Goal: Task Accomplishment & Management: Complete application form

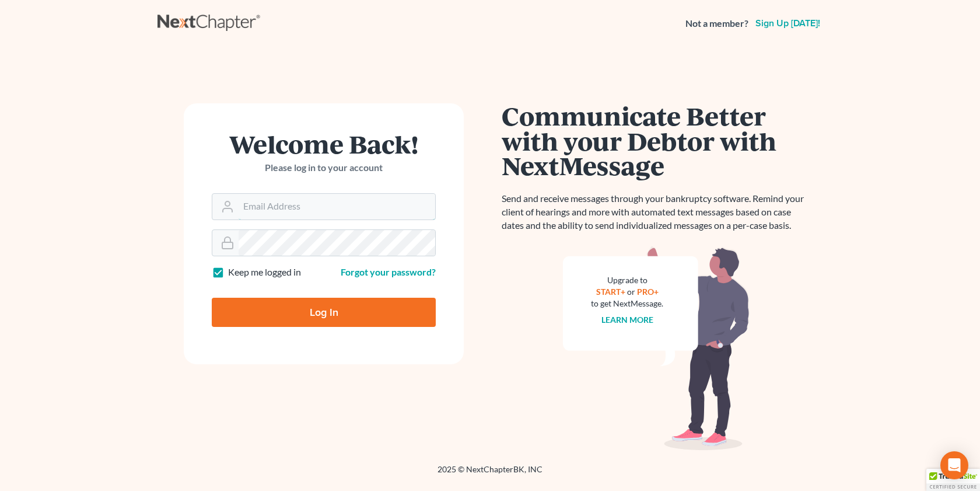
type input "[EMAIL_ADDRESS][DOMAIN_NAME]"
click at [340, 313] on input "Log In" at bounding box center [324, 312] width 224 height 29
type input "Thinking..."
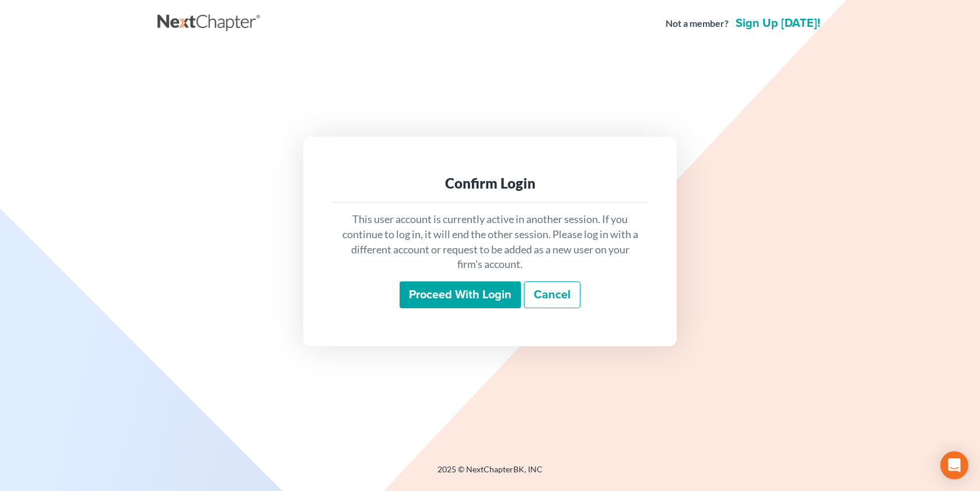
click at [489, 294] on input "Proceed with login" at bounding box center [460, 294] width 121 height 27
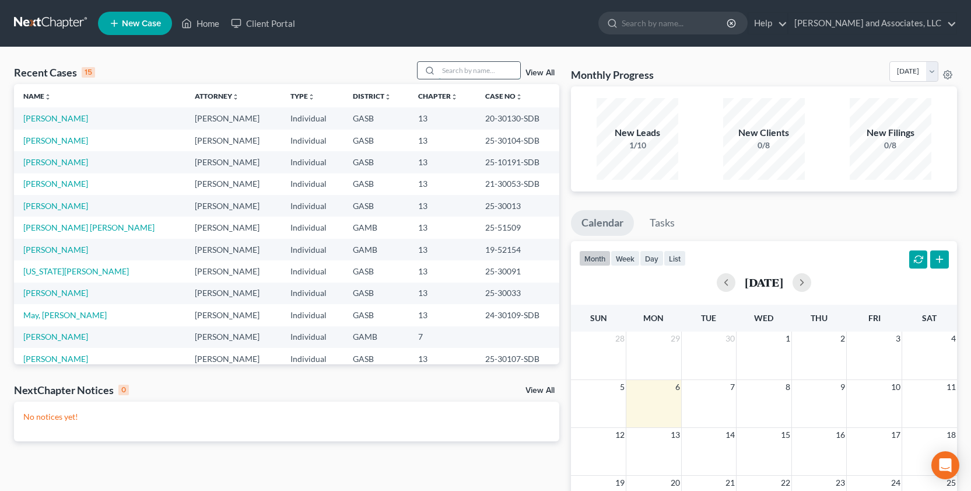
click at [473, 65] on input "search" at bounding box center [480, 70] width 82 height 17
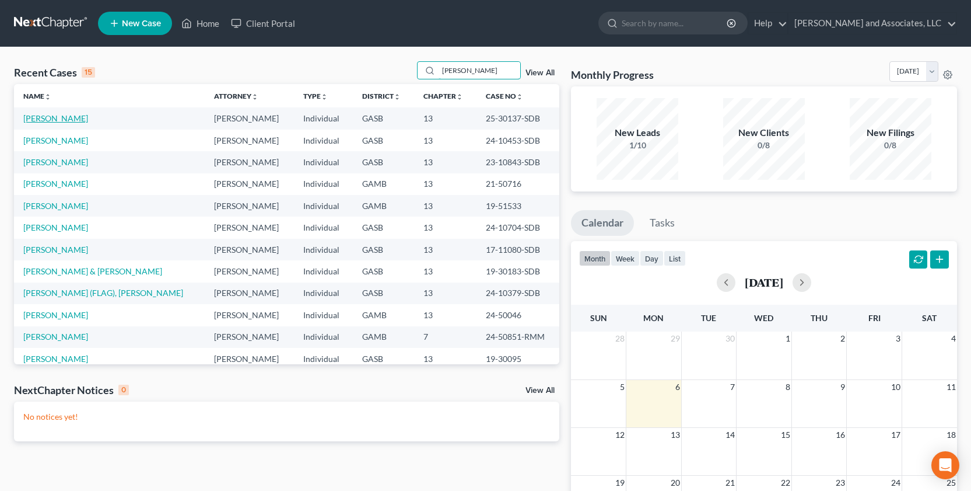
type input "[PERSON_NAME]"
click at [67, 118] on link "[PERSON_NAME]" at bounding box center [55, 118] width 65 height 10
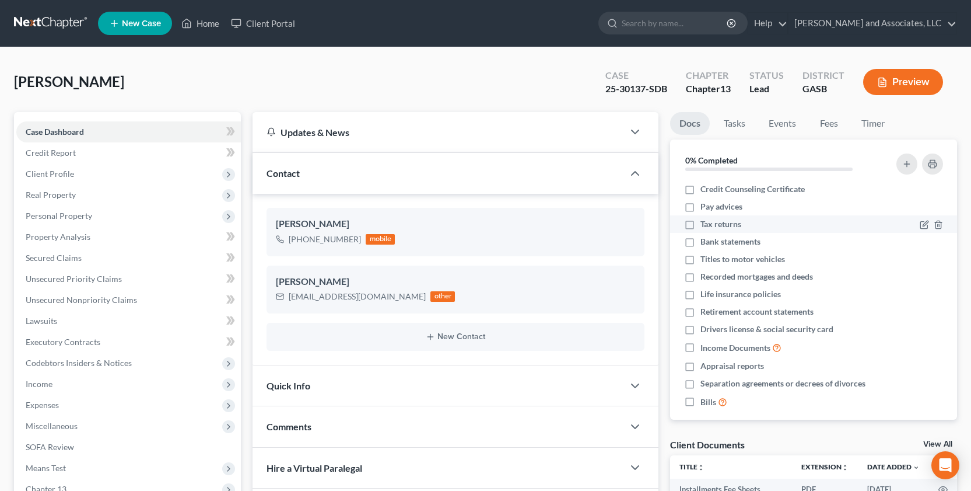
scroll to position [447, 0]
click at [263, 24] on link "Client Portal" at bounding box center [263, 23] width 76 height 21
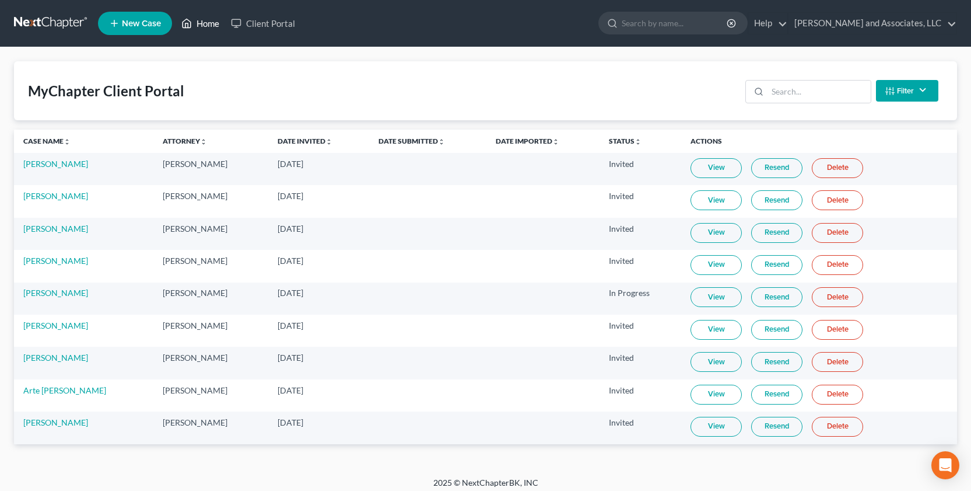
click at [198, 13] on link "Home" at bounding box center [201, 23] width 50 height 21
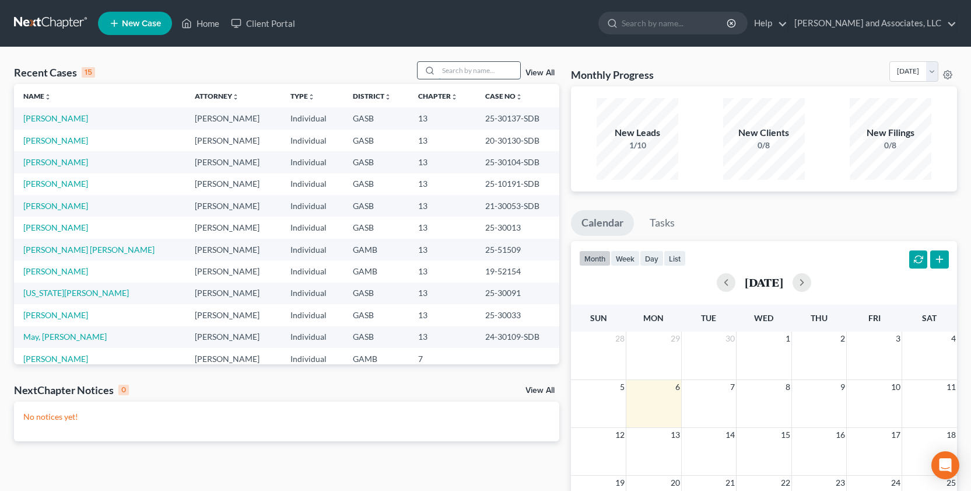
click at [457, 71] on input "search" at bounding box center [480, 70] width 82 height 17
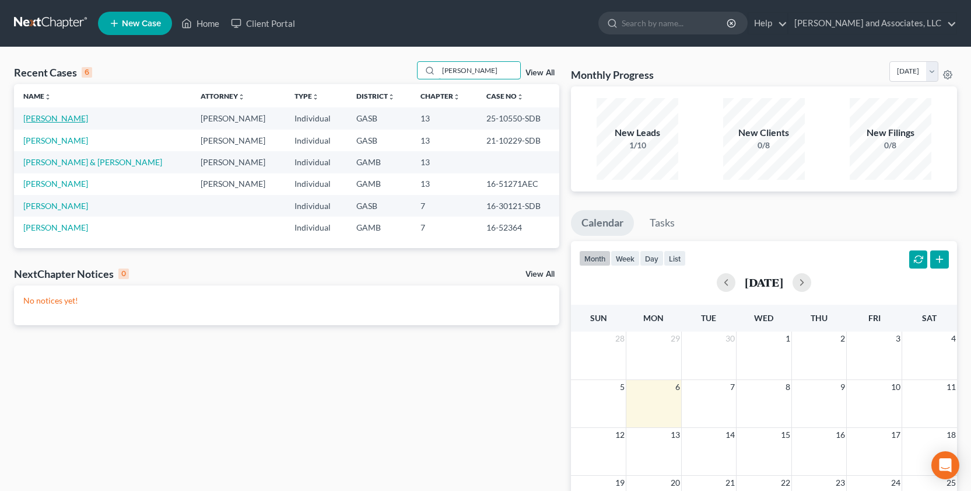
type input "[PERSON_NAME]"
click at [58, 117] on link "[PERSON_NAME]" at bounding box center [55, 118] width 65 height 10
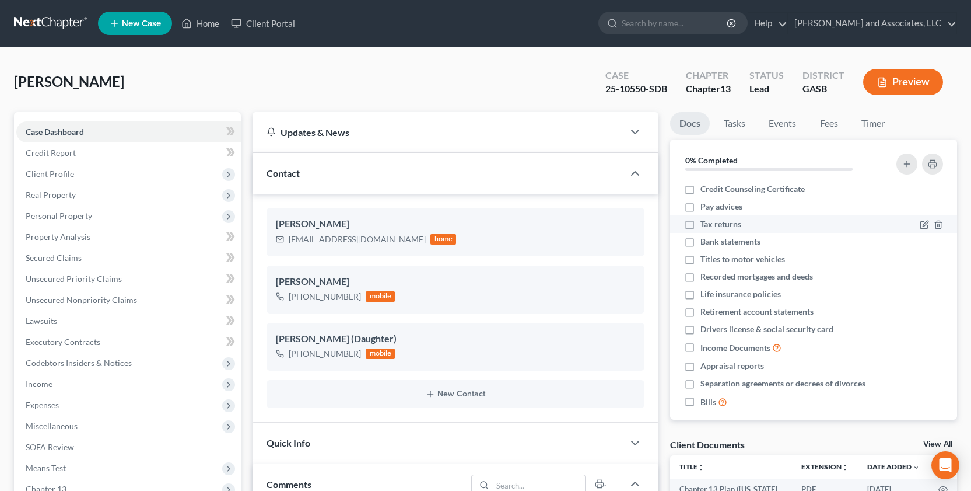
scroll to position [1560, 0]
click at [263, 23] on link "Client Portal" at bounding box center [263, 23] width 76 height 21
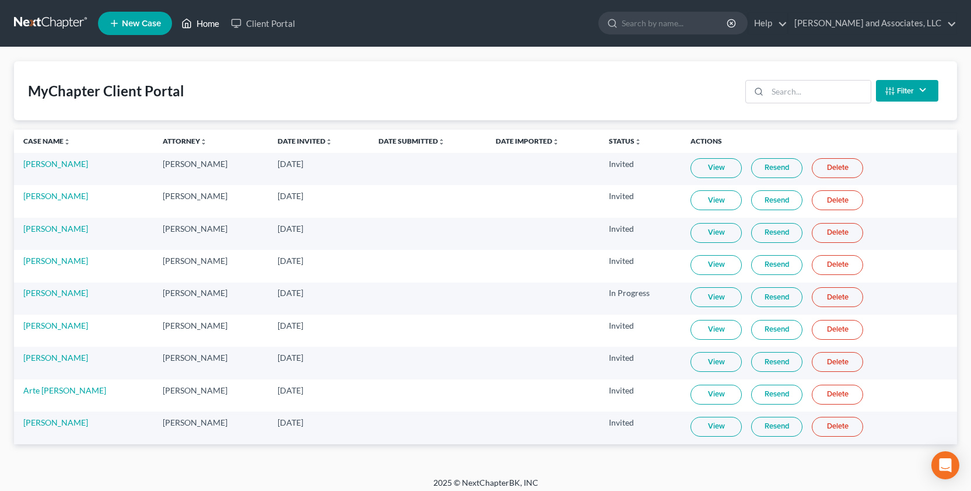
click at [208, 23] on link "Home" at bounding box center [201, 23] width 50 height 21
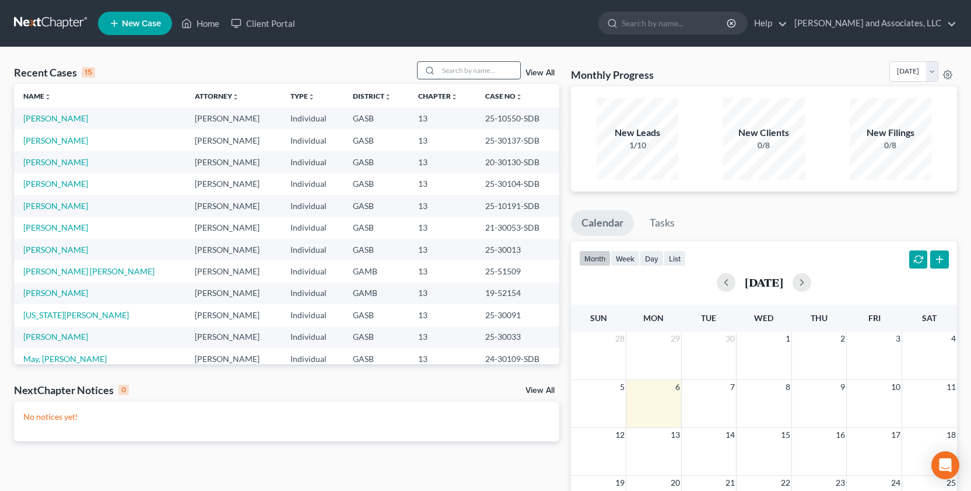
click at [459, 68] on input "search" at bounding box center [480, 70] width 82 height 17
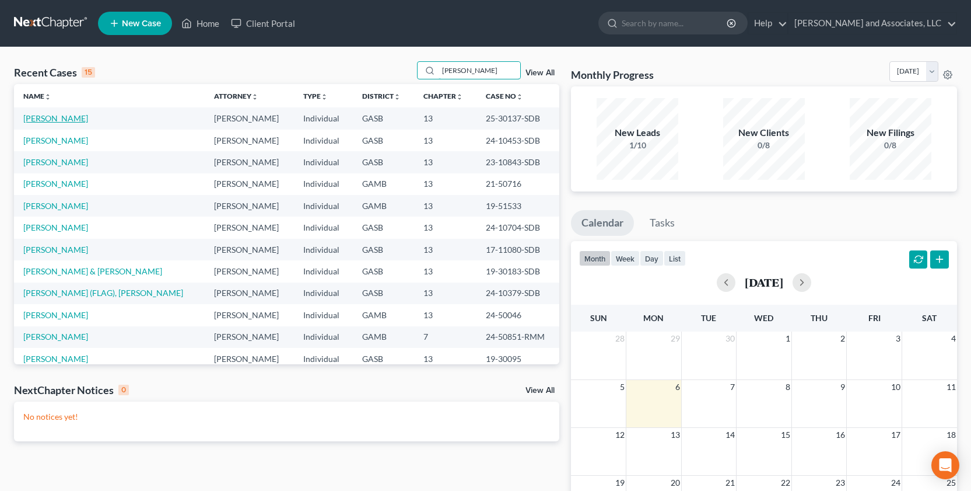
type input "[PERSON_NAME]"
click at [56, 118] on link "[PERSON_NAME]" at bounding box center [55, 118] width 65 height 10
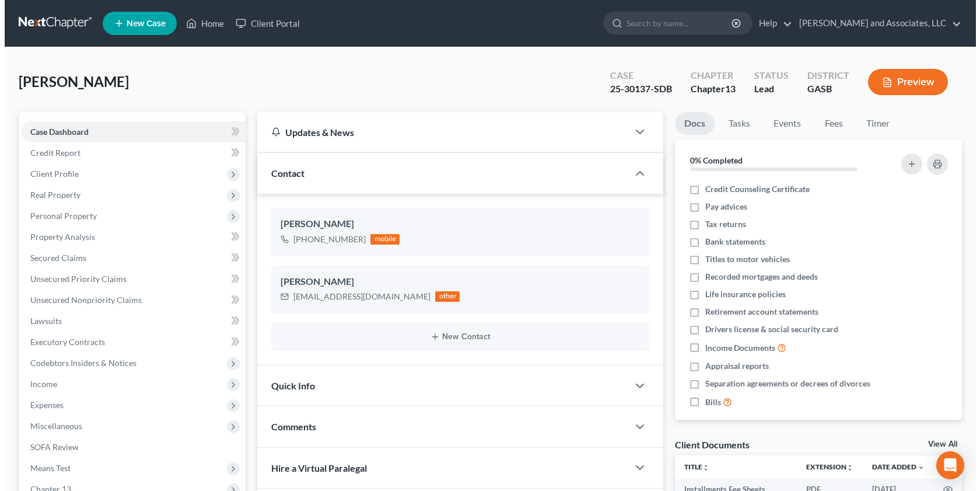
scroll to position [447, 0]
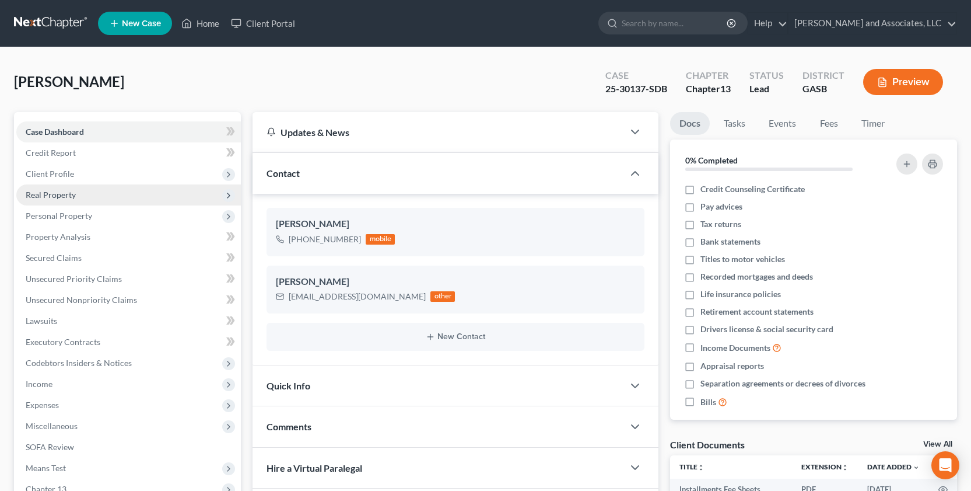
click at [51, 190] on span "Real Property" at bounding box center [51, 195] width 50 height 10
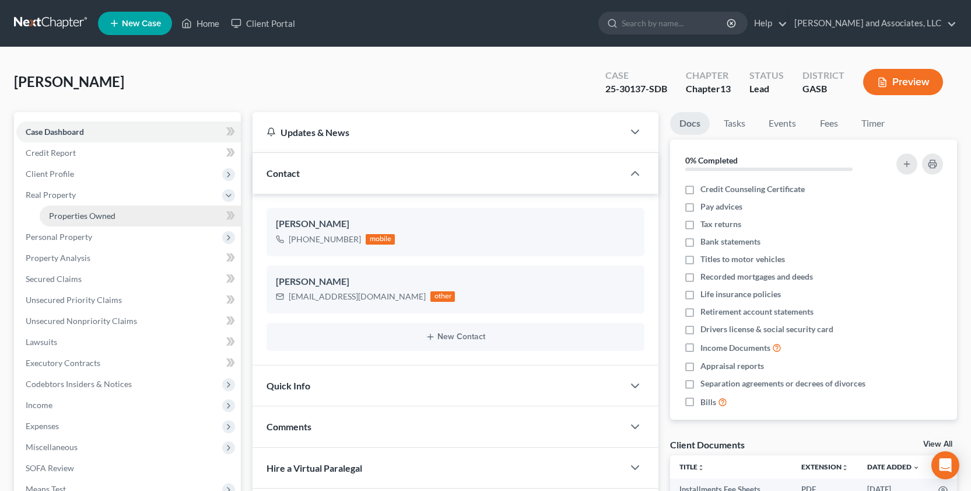
click at [120, 218] on link "Properties Owned" at bounding box center [140, 215] width 201 height 21
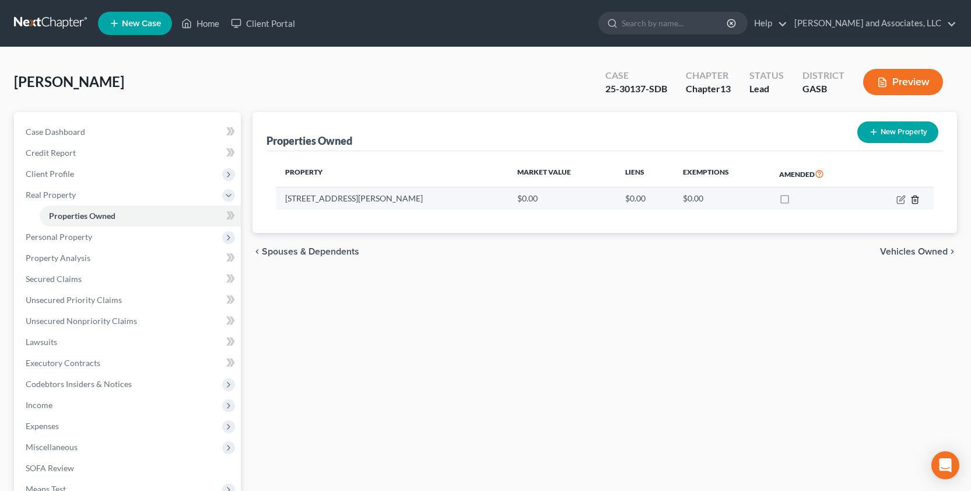
click at [915, 200] on line "button" at bounding box center [915, 200] width 0 height 2
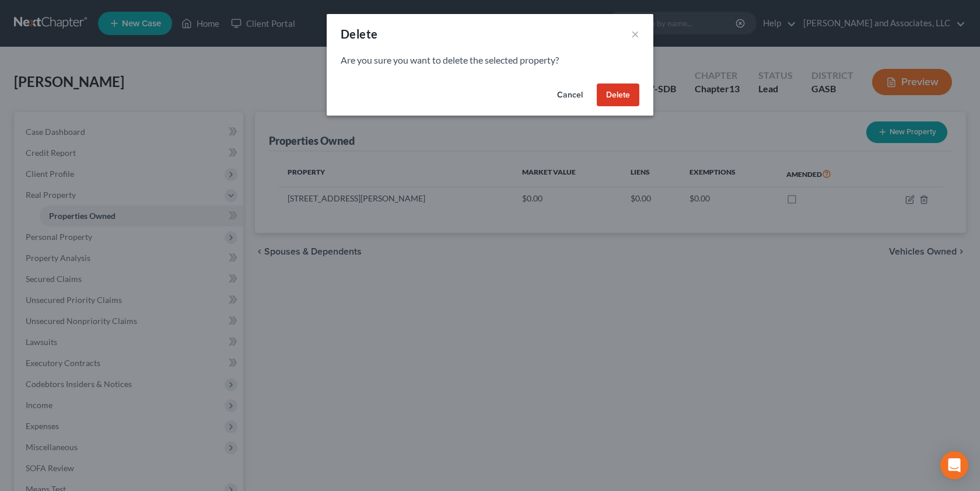
click at [603, 99] on button "Delete" at bounding box center [618, 94] width 43 height 23
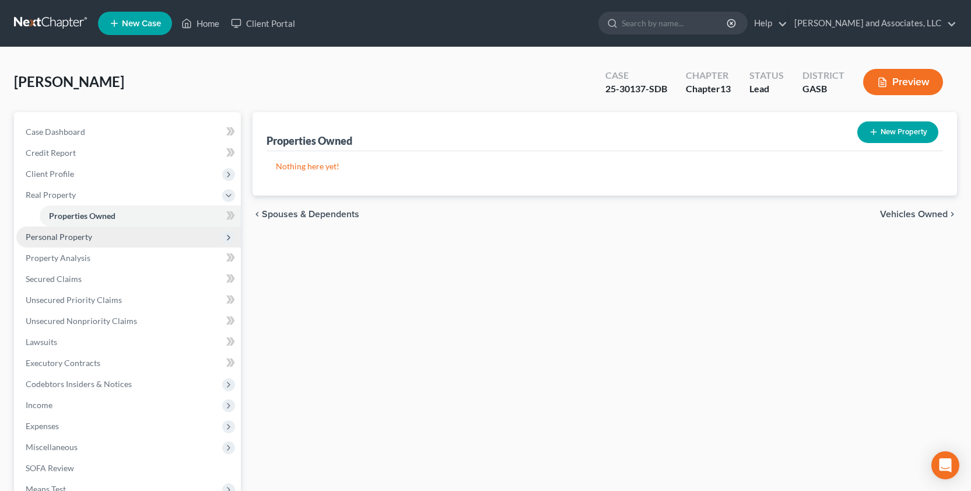
click at [61, 240] on span "Personal Property" at bounding box center [59, 237] width 67 height 10
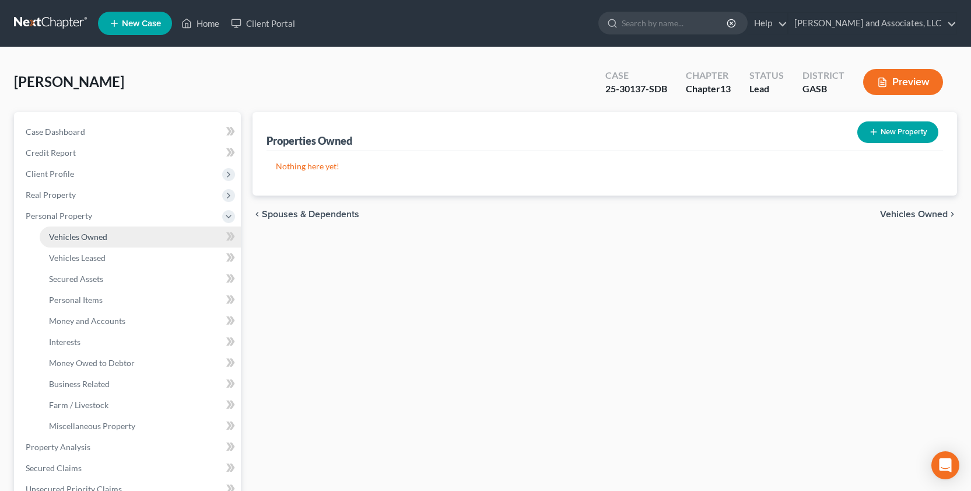
click at [88, 240] on span "Vehicles Owned" at bounding box center [78, 237] width 58 height 10
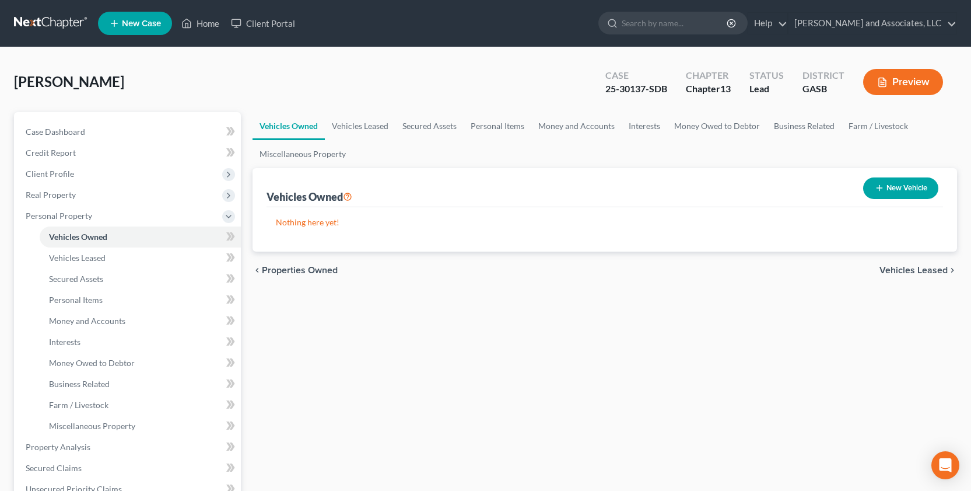
click at [889, 186] on button "New Vehicle" at bounding box center [901, 188] width 75 height 22
select select "0"
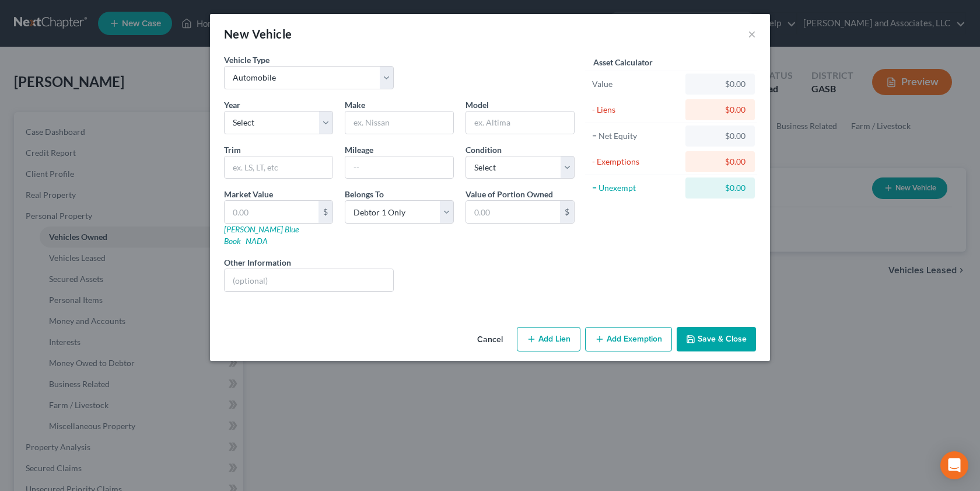
click at [335, 124] on div "Year Select 2026 2025 2024 2023 2022 2021 2020 2019 2018 2017 2016 2015 2014 20…" at bounding box center [278, 117] width 121 height 36
click at [323, 124] on select "Select 2026 2025 2024 2023 2022 2021 2020 2019 2018 2017 2016 2015 2014 2013 20…" at bounding box center [278, 122] width 109 height 23
select select "11"
click at [224, 111] on select "Select 2026 2025 2024 2023 2022 2021 2020 2019 2018 2017 2016 2015 2014 2013 20…" at bounding box center [278, 122] width 109 height 23
click at [389, 117] on input "text" at bounding box center [399, 122] width 108 height 22
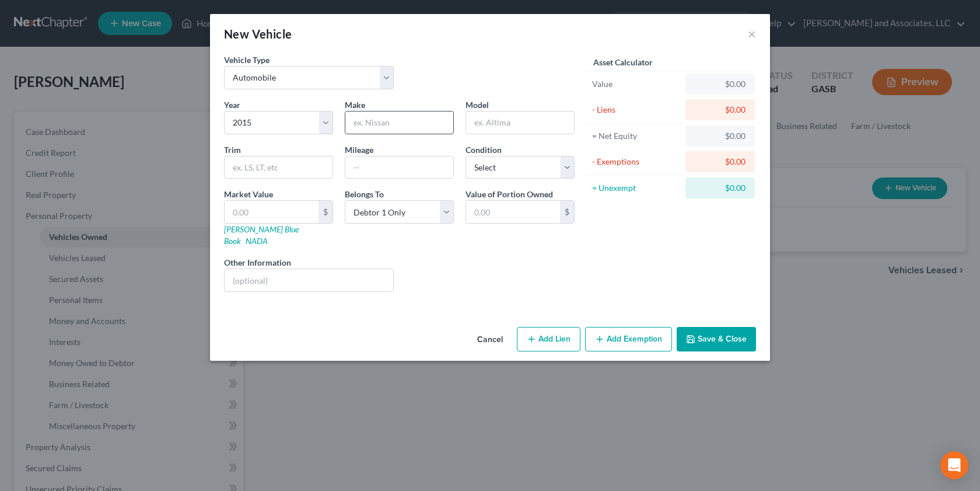
type input "Ford"
click at [505, 130] on input "text" at bounding box center [520, 122] width 108 height 22
type input "Edge 4 cyl"
click at [332, 214] on div "$" at bounding box center [326, 212] width 14 height 22
click at [250, 204] on input "text" at bounding box center [272, 212] width 94 height 22
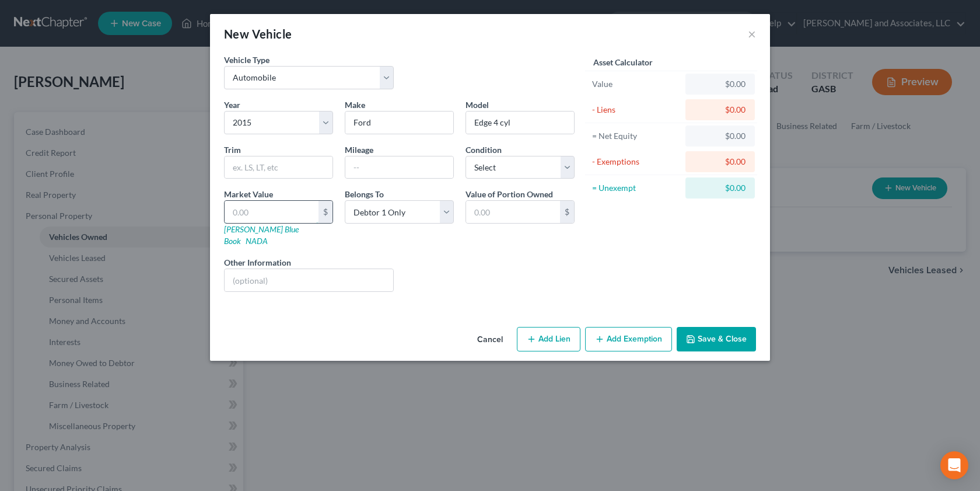
type input "6"
type input "6.00"
type input "69"
type input "69.00"
type input "690"
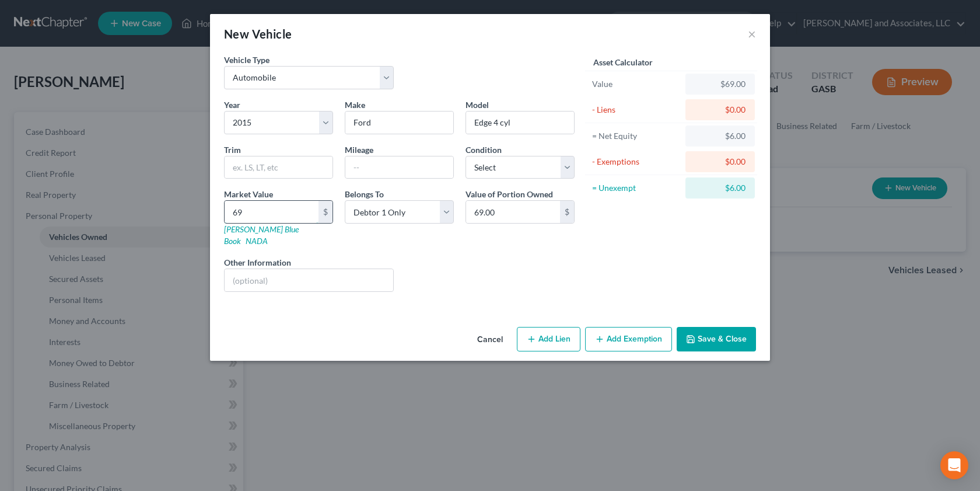
type input "690.00"
type input "6900"
type input "6,900.00"
type input "6,9000"
type input "69,000.00"
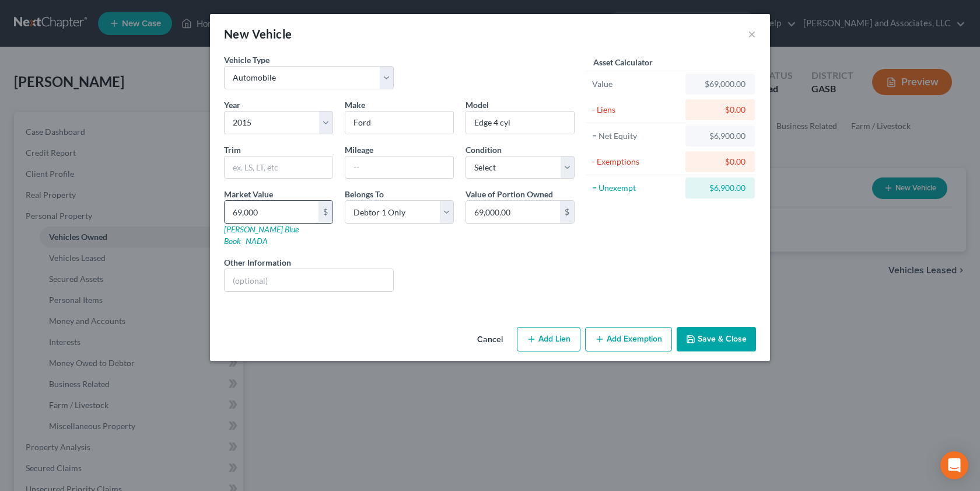
type input "69,00"
type input "6,900.00"
click at [568, 169] on select "Select Excellent Very Good Good Fair Poor" at bounding box center [520, 167] width 109 height 23
select select "2"
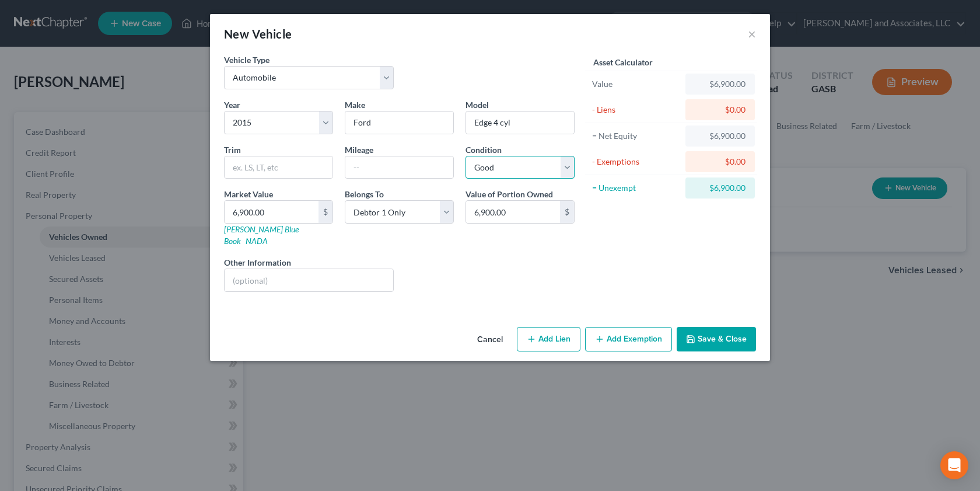
click at [466, 156] on select "Select Excellent Very Good Good Fair Poor" at bounding box center [520, 167] width 109 height 23
click at [366, 163] on input "text" at bounding box center [399, 167] width 108 height 22
type input "159211"
click at [631, 329] on button "Add Exemption" at bounding box center [628, 339] width 87 height 25
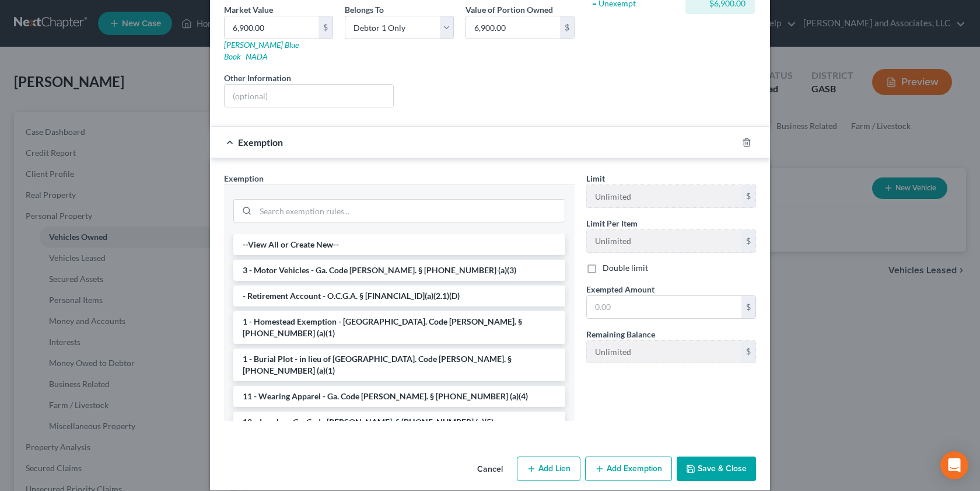
scroll to position [186, 0]
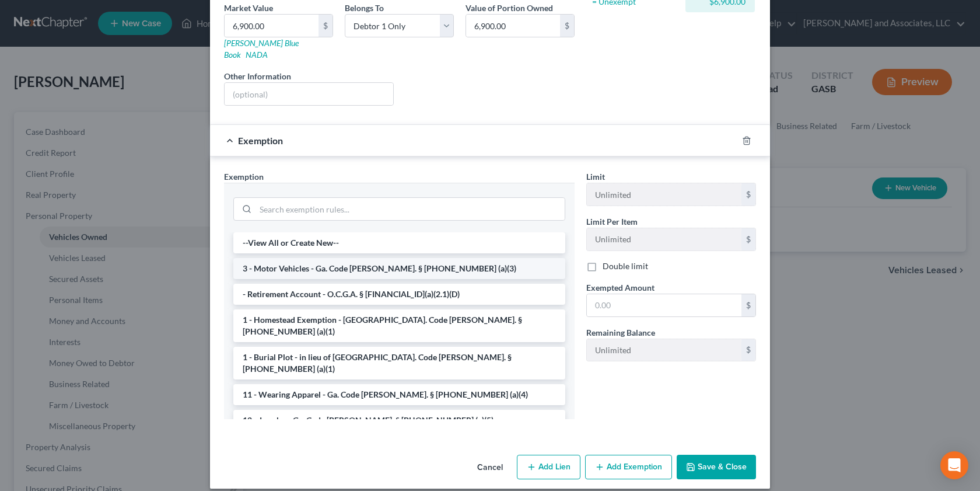
click at [447, 258] on li "3 - Motor Vehicles - Ga. Code [PERSON_NAME]. § [PHONE_NUMBER] (a)(3)" at bounding box center [399, 268] width 332 height 21
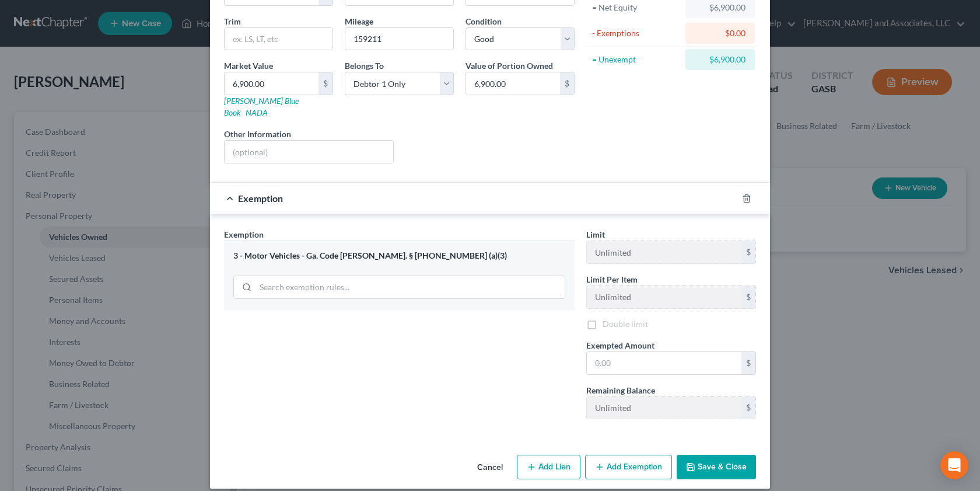
scroll to position [130, 0]
click at [476, 457] on button "Cancel" at bounding box center [490, 467] width 44 height 23
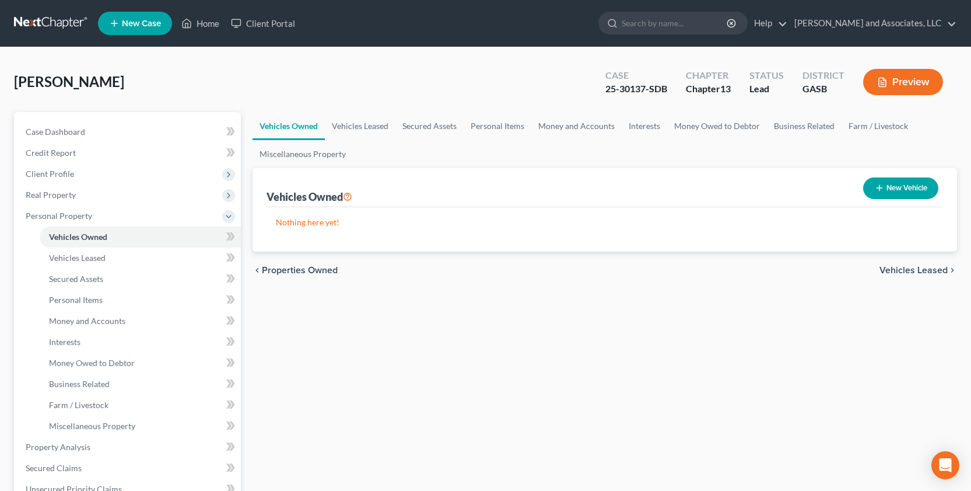
click at [904, 186] on button "New Vehicle" at bounding box center [901, 188] width 75 height 22
select select "0"
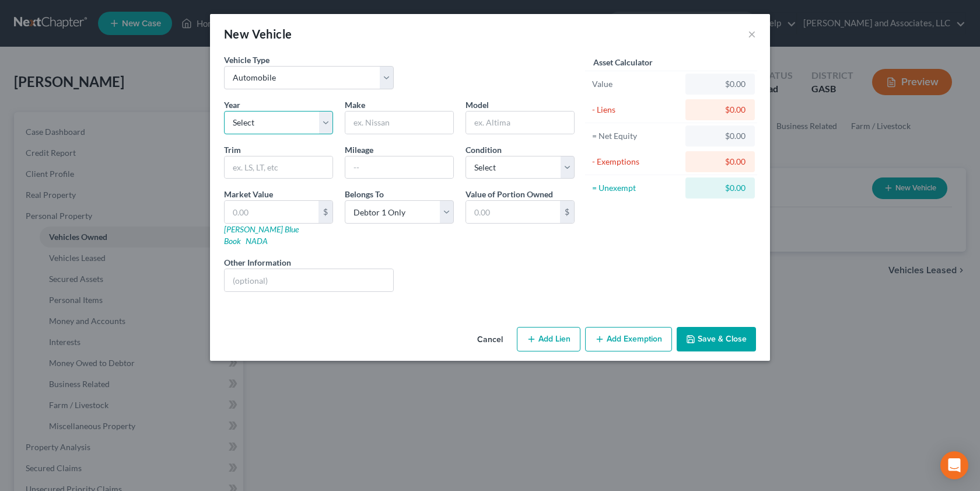
click at [327, 122] on select "Select 2026 2025 2024 2023 2022 2021 2020 2019 2018 2017 2016 2015 2014 2013 20…" at bounding box center [278, 122] width 109 height 23
select select "11"
click at [224, 111] on select "Select 2026 2025 2024 2023 2022 2021 2020 2019 2018 2017 2016 2015 2014 2013 20…" at bounding box center [278, 122] width 109 height 23
click at [382, 123] on input "text" at bounding box center [399, 122] width 108 height 22
type input "Ford"
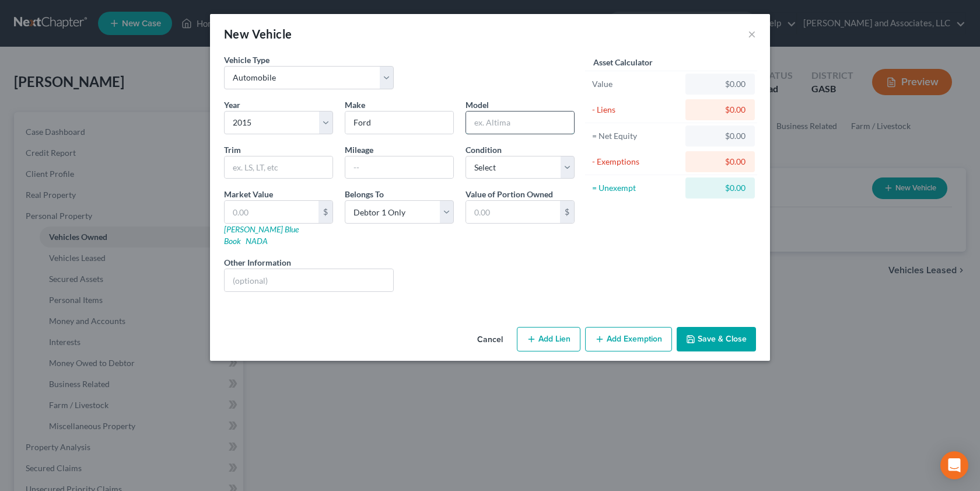
click at [519, 119] on input "text" at bounding box center [520, 122] width 108 height 22
type input "Edge 4 cyl"
click at [366, 172] on input "text" at bounding box center [399, 167] width 108 height 22
click at [366, 173] on input "159211" at bounding box center [399, 167] width 108 height 22
type input "159,211"
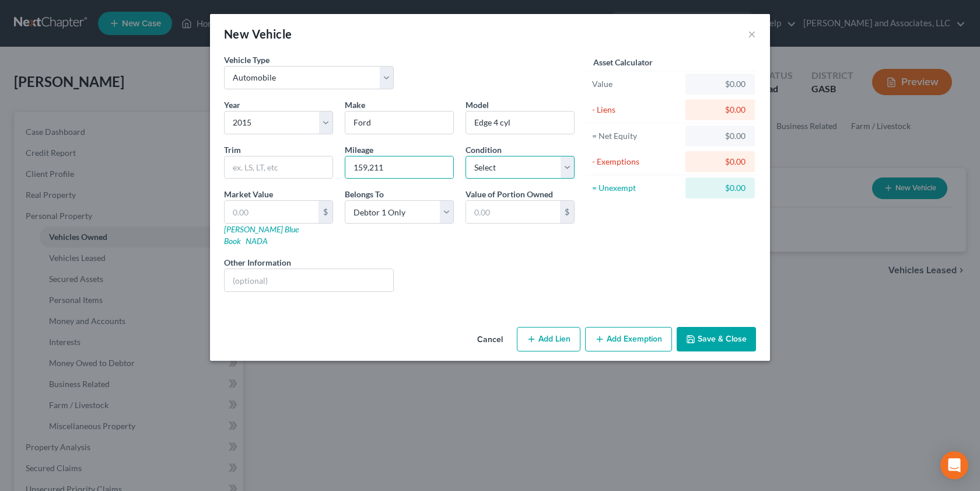
click at [568, 166] on select "Select Excellent Very Good Good Fair Poor" at bounding box center [520, 167] width 109 height 23
select select "3"
click at [466, 156] on select "Select Excellent Very Good Good Fair Poor" at bounding box center [520, 167] width 109 height 23
click at [263, 216] on input "text" at bounding box center [272, 212] width 94 height 22
type input "6"
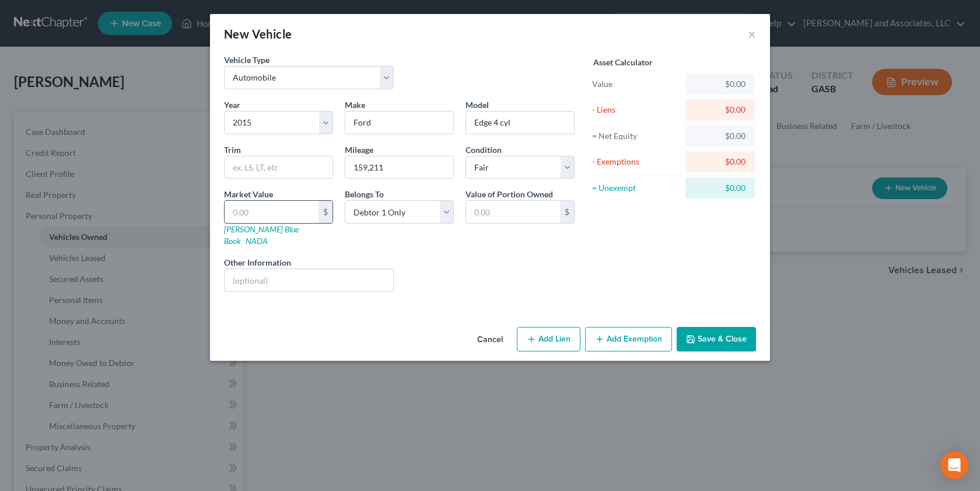
type input "6.00"
type input "69"
type input "69.00"
type input "690"
type input "690.00"
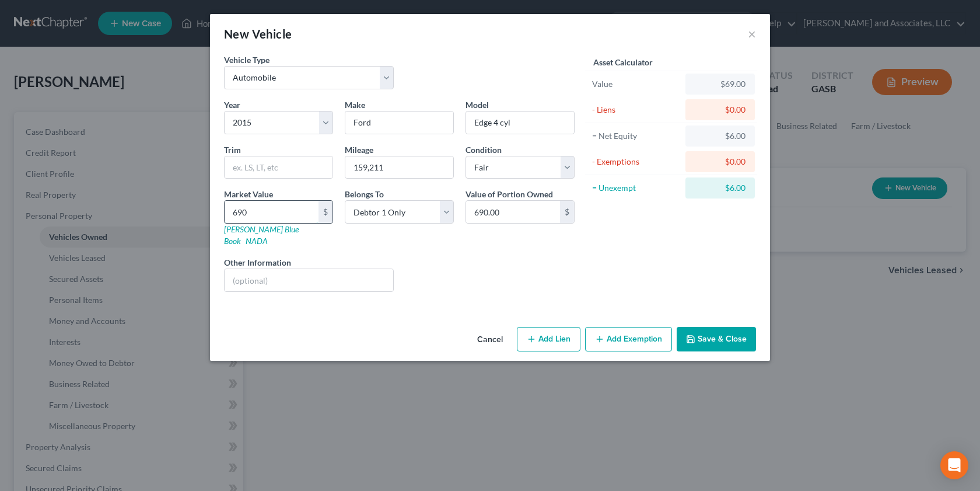
type input "6900"
type input "6,900.00"
click at [732, 328] on button "Save & Close" at bounding box center [716, 339] width 79 height 25
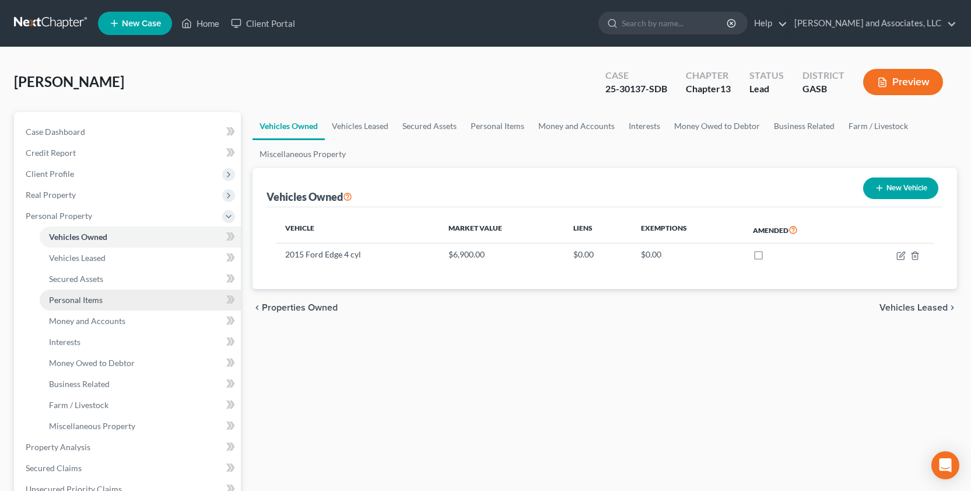
click at [75, 298] on span "Personal Items" at bounding box center [76, 300] width 54 height 10
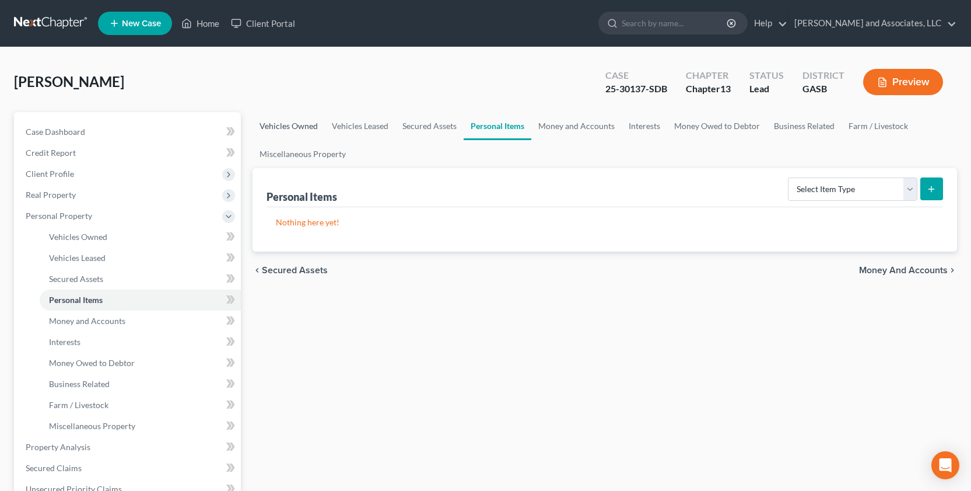
click at [300, 128] on link "Vehicles Owned" at bounding box center [289, 126] width 72 height 28
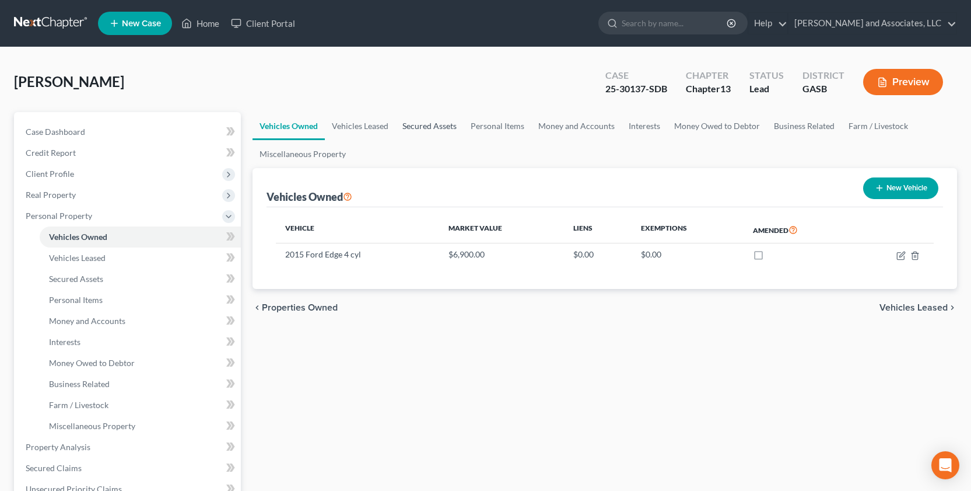
click at [427, 127] on link "Secured Assets" at bounding box center [430, 126] width 68 height 28
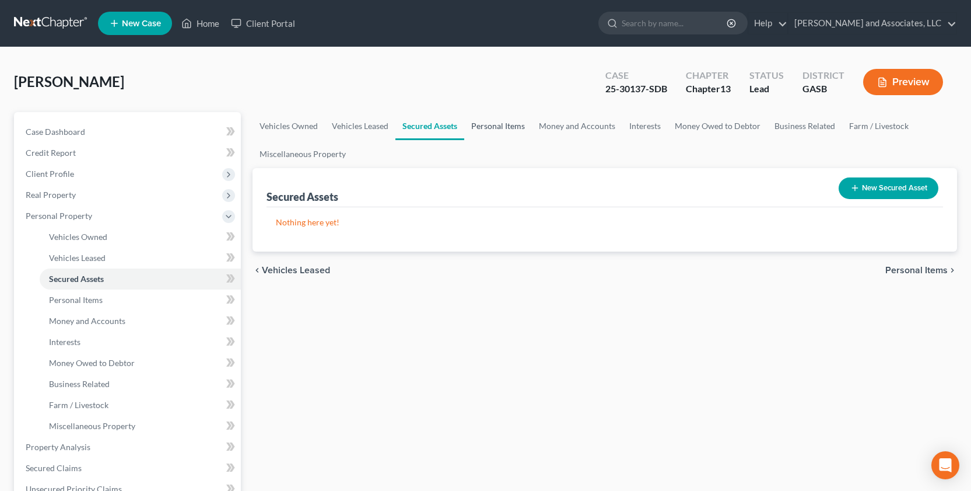
click at [501, 125] on link "Personal Items" at bounding box center [498, 126] width 68 height 28
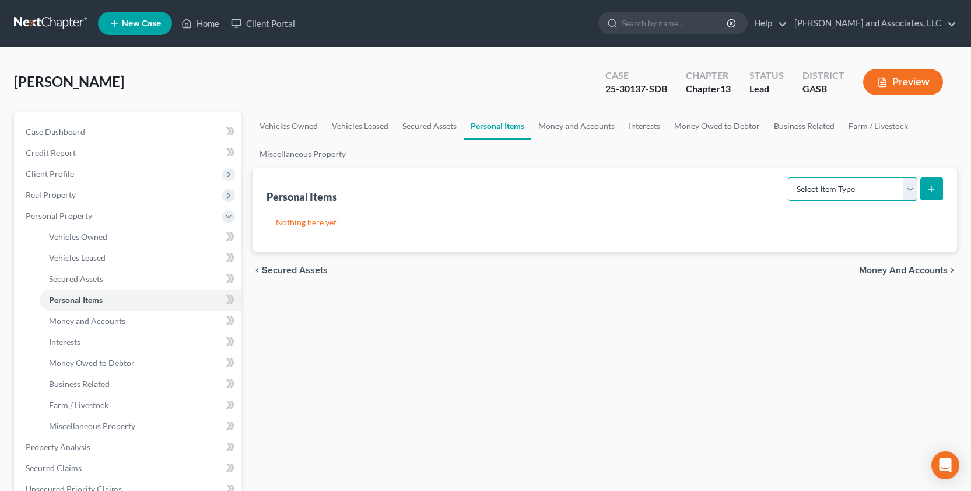
click at [911, 188] on select "Select Item Type Clothing Collectibles Of Value Electronics Firearms Household …" at bounding box center [853, 188] width 130 height 23
select select "household_goods"
click at [789, 177] on select "Select Item Type Clothing Collectibles Of Value Electronics Firearms Household …" at bounding box center [853, 188] width 130 height 23
click at [910, 187] on select "Select Item Type Clothing Collectibles Of Value Electronics Firearms Household …" at bounding box center [853, 188] width 130 height 23
click at [789, 177] on select "Select Item Type Clothing Collectibles Of Value Electronics Firearms Household …" at bounding box center [853, 188] width 130 height 23
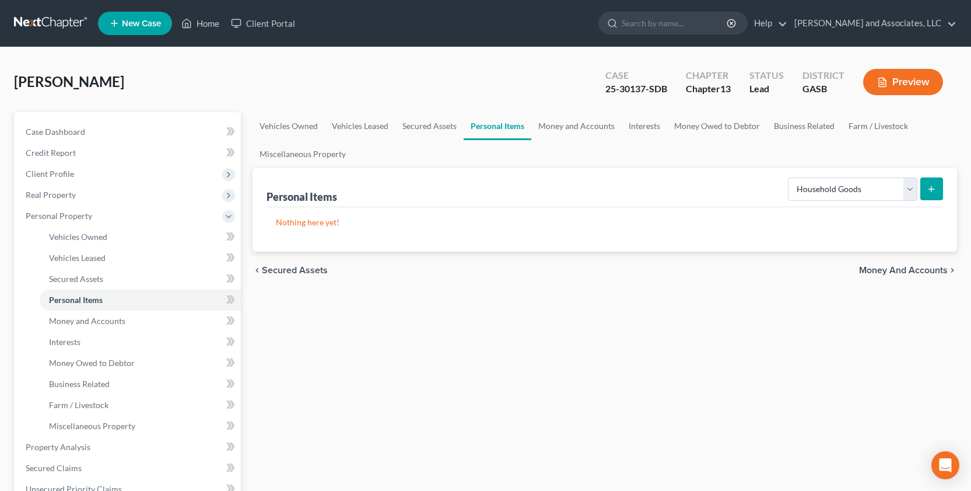
click at [930, 189] on icon "submit" at bounding box center [931, 188] width 9 height 9
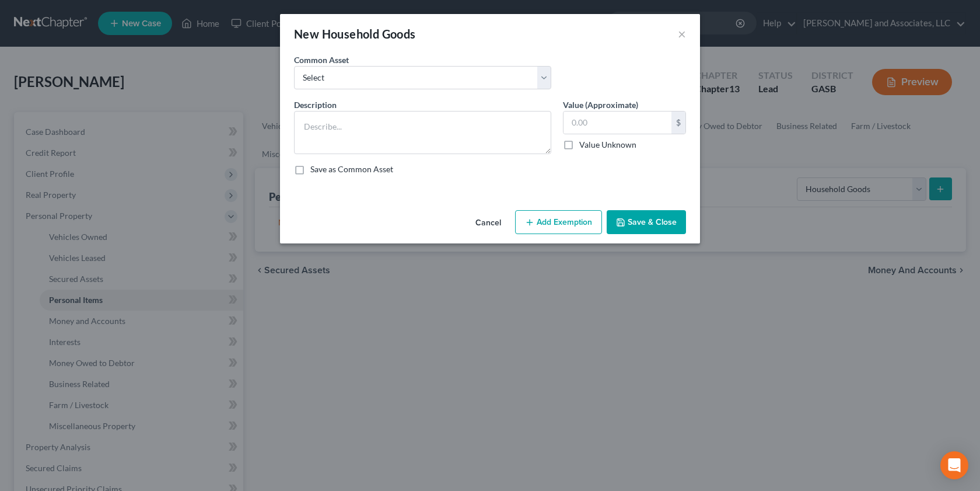
click at [275, 132] on div "New Household Goods × An exemption set must first be selected from the Filing I…" at bounding box center [490, 245] width 980 height 491
click at [303, 133] on textarea at bounding box center [422, 132] width 257 height 43
type textarea "q"
click at [380, 127] on textarea "Queen Bedroom Suit;l Livingroom Suit;l Dinett set; Linens; Kitchenware" at bounding box center [422, 132] width 257 height 43
click at [385, 126] on textarea "Queen Bedroom Suit; l Livingroom Suit;l Dinett set; Linens; Kitchenware" at bounding box center [422, 132] width 257 height 43
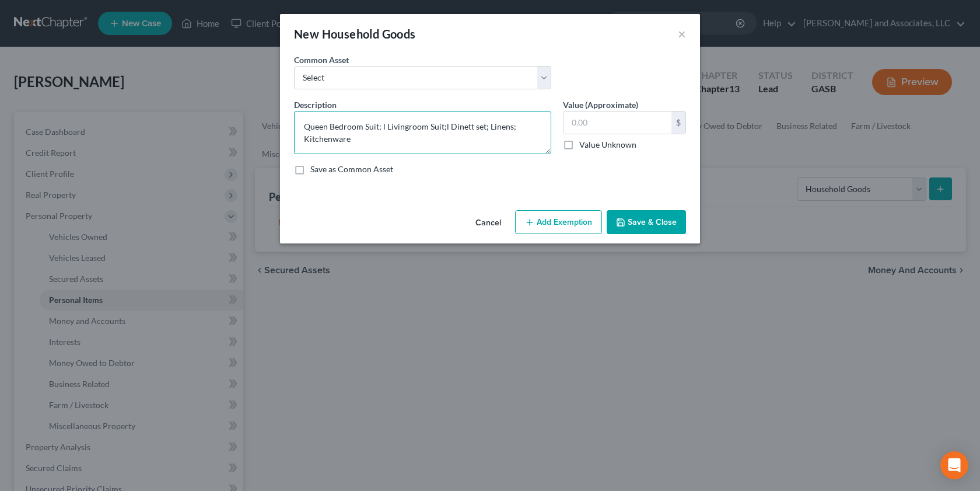
click at [445, 124] on textarea "Queen Bedroom Suit; l Livingroom Suit;l Dinett set; Linens; Kitchenware" at bounding box center [422, 132] width 257 height 43
click at [473, 132] on textarea "Queen Bedroom Suit; l Livingroom Suit; Dinett set; Linens; Kitchenware" at bounding box center [422, 132] width 257 height 43
type textarea "Queen Bedroom Suit; l Livingroom Suit; Dinette Set; Linens; Kitchenware"
click at [600, 125] on input "text" at bounding box center [618, 122] width 108 height 22
type input "2,500.00"
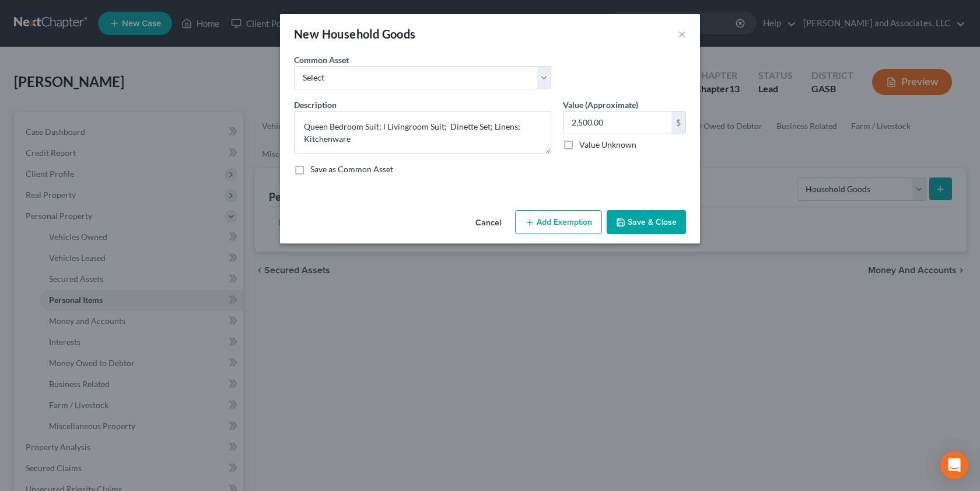
click at [575, 219] on button "Add Exemption" at bounding box center [558, 222] width 87 height 25
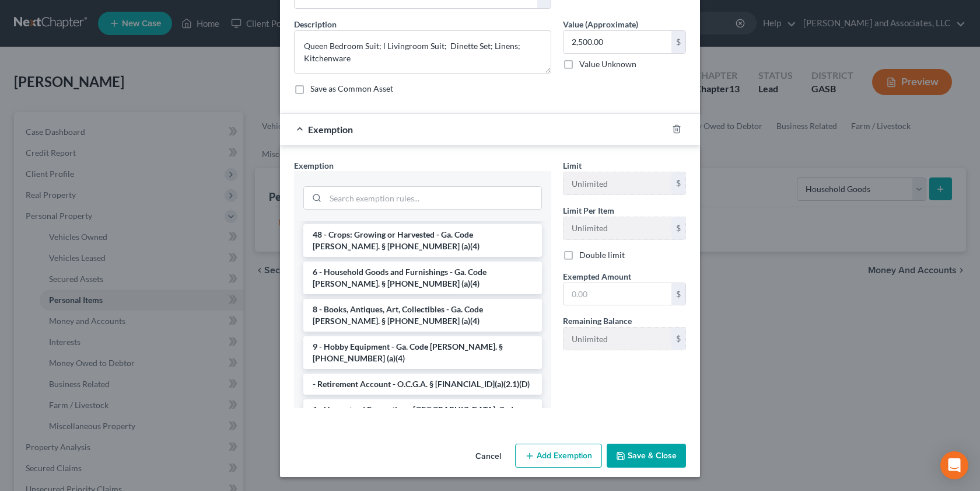
scroll to position [139, 0]
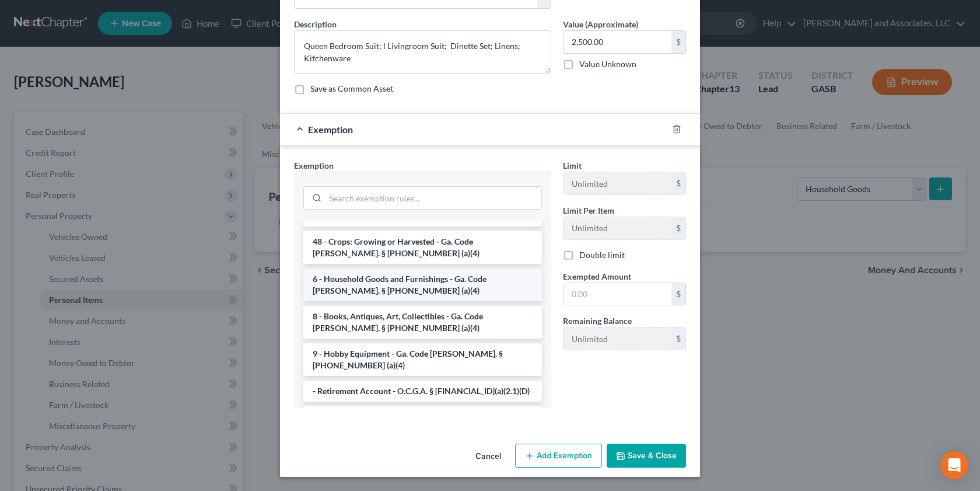
click at [462, 268] on li "6 - Household Goods and Furnishings - Ga. Code [PERSON_NAME]. § [PHONE_NUMBER] …" at bounding box center [422, 284] width 239 height 33
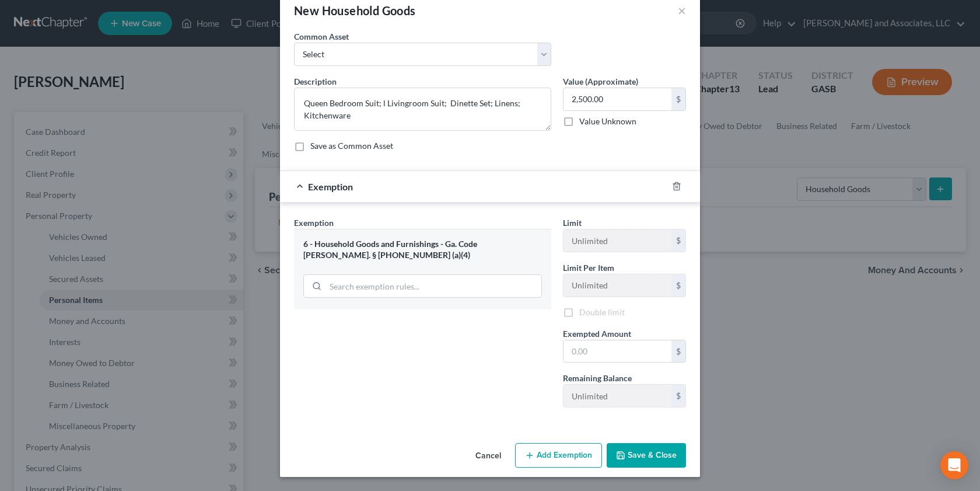
scroll to position [25, 0]
drag, startPoint x: 578, startPoint y: 352, endPoint x: 551, endPoint y: 436, distance: 88.2
click at [575, 368] on div "Limit $5,000.00 $ Limit Per Item $300.00 $ Double limit Exempted Amount * $ Rem…" at bounding box center [624, 316] width 135 height 202
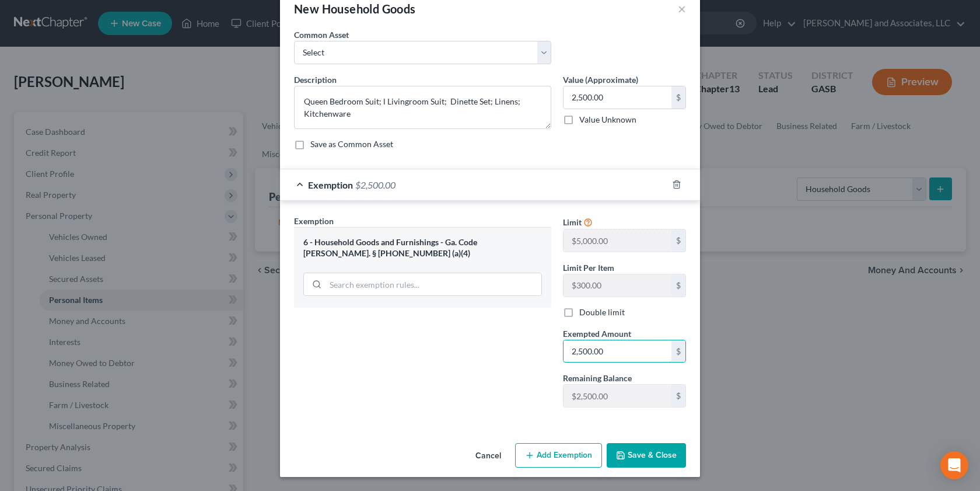
type input "2,500.00"
click at [649, 458] on button "Save & Close" at bounding box center [646, 455] width 79 height 25
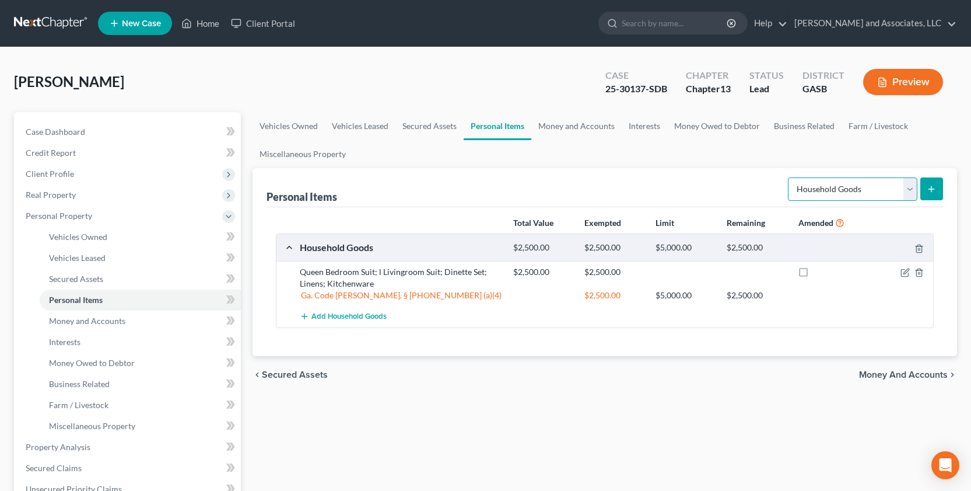
click at [909, 186] on select "Select Item Type Clothing Collectibles Of Value Electronics Firearms Household …" at bounding box center [853, 188] width 130 height 23
select select "electronics"
click at [789, 177] on select "Select Item Type Clothing Collectibles Of Value Electronics Firearms Household …" at bounding box center [853, 188] width 130 height 23
click at [932, 180] on button "submit" at bounding box center [932, 188] width 23 height 23
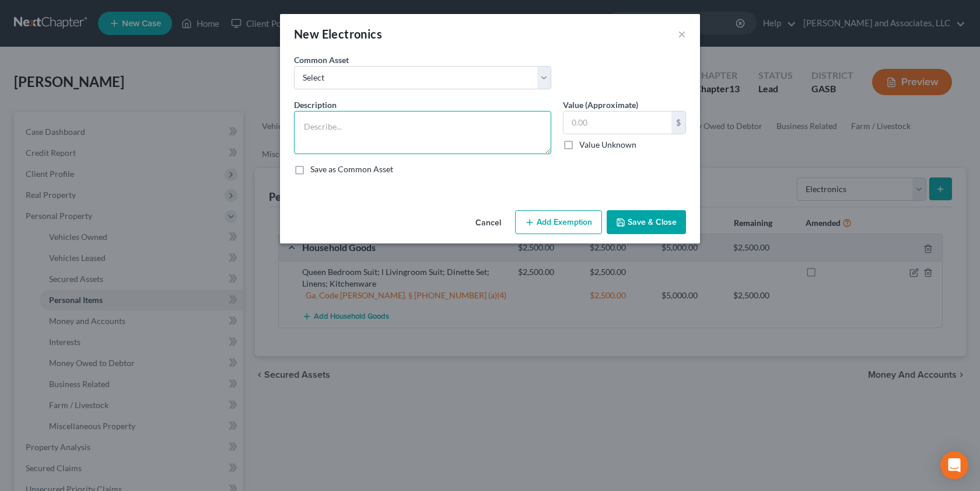
click at [334, 135] on textarea at bounding box center [422, 132] width 257 height 43
type textarea "2 Televisions; Cell phone"
click at [611, 127] on input "text" at bounding box center [618, 122] width 108 height 22
type input "400.00"
click at [561, 221] on button "Add Exemption" at bounding box center [558, 222] width 87 height 25
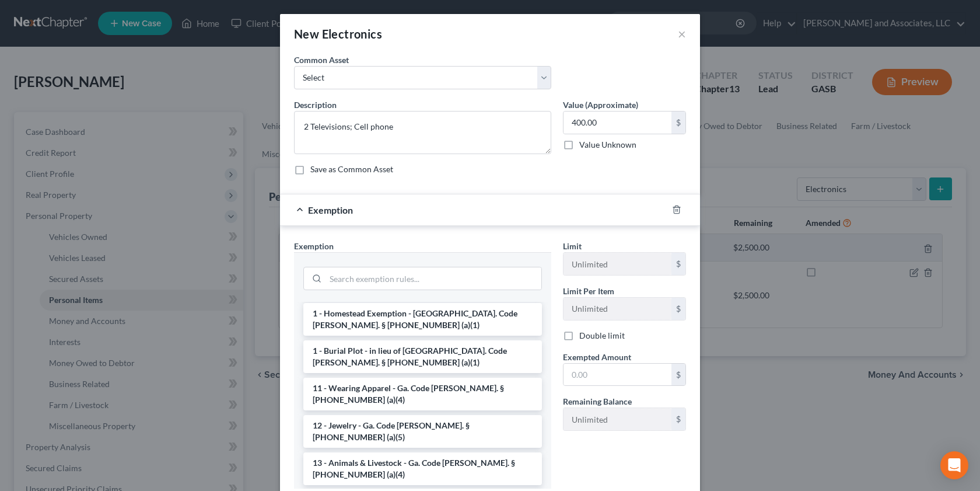
scroll to position [0, 0]
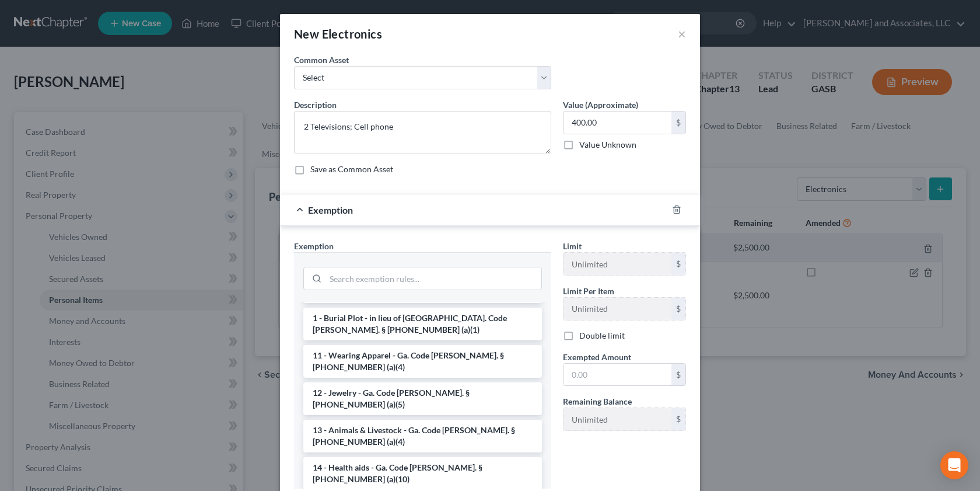
click at [548, 471] on div "Exemption Set must be selected for CA. Exemption * --View All or Create New-- -…" at bounding box center [422, 369] width 269 height 258
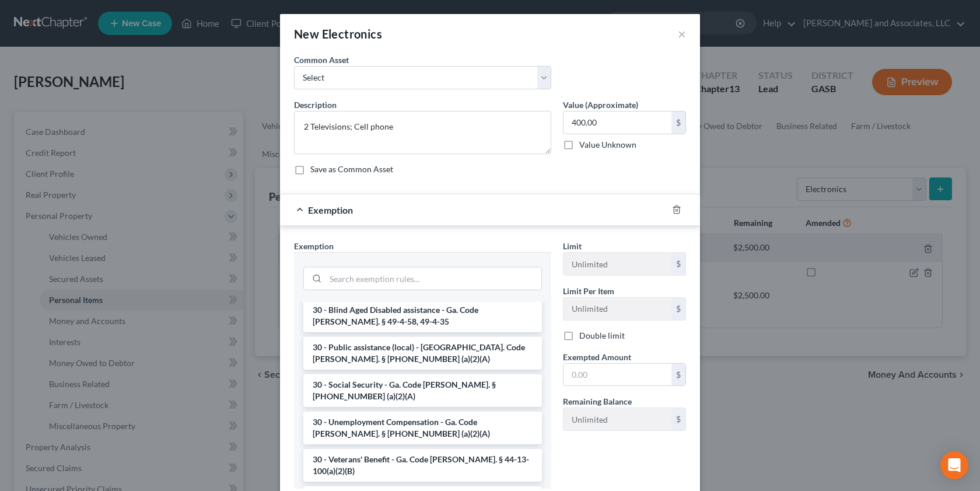
scroll to position [1424, 0]
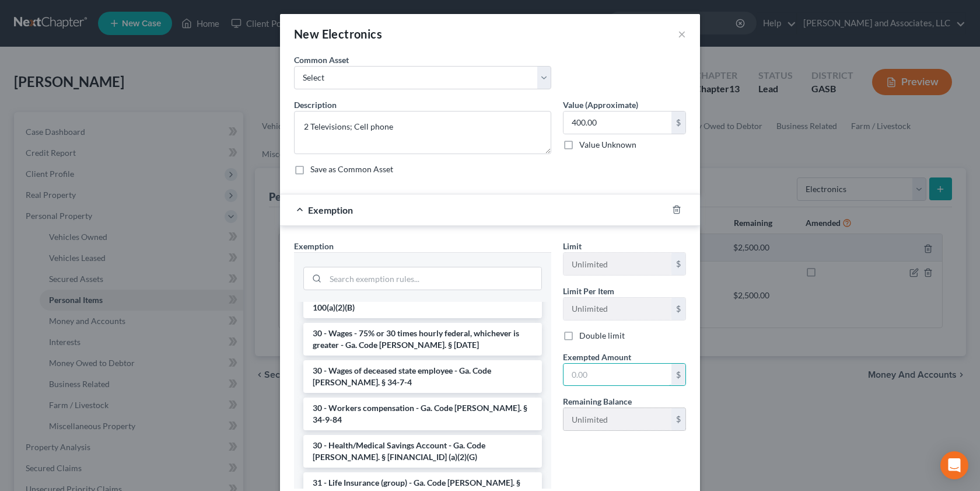
drag, startPoint x: 587, startPoint y: 373, endPoint x: 572, endPoint y: 418, distance: 47.8
click at [587, 373] on input "text" at bounding box center [618, 375] width 108 height 22
type input "400.00"
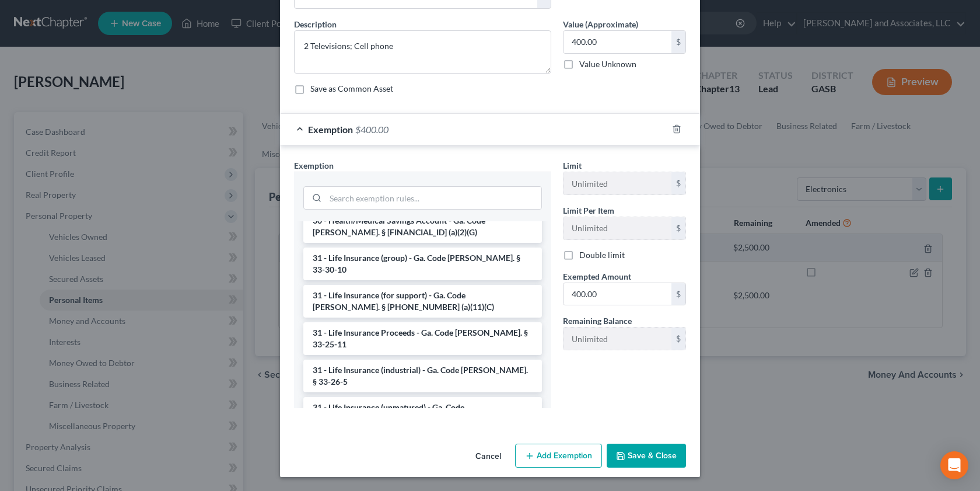
scroll to position [1589, 0]
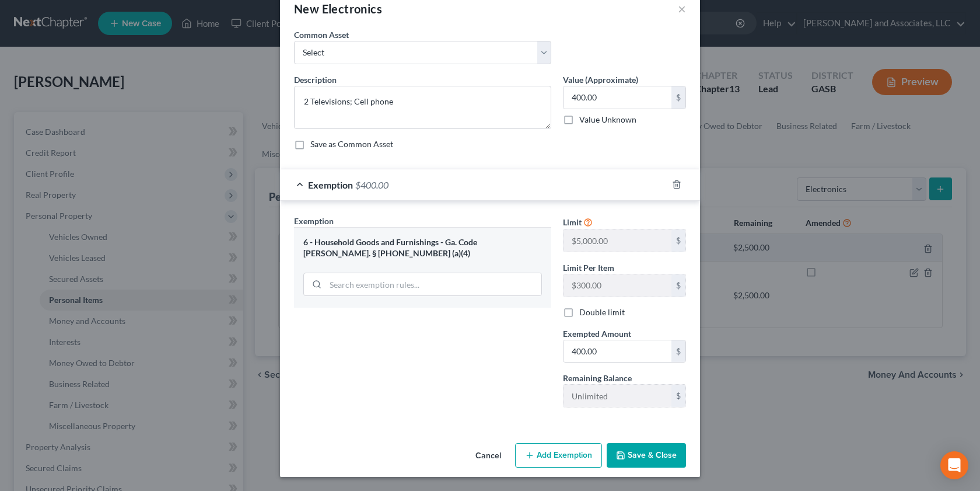
scroll to position [25, 0]
click at [629, 446] on button "Save & Close" at bounding box center [646, 455] width 79 height 25
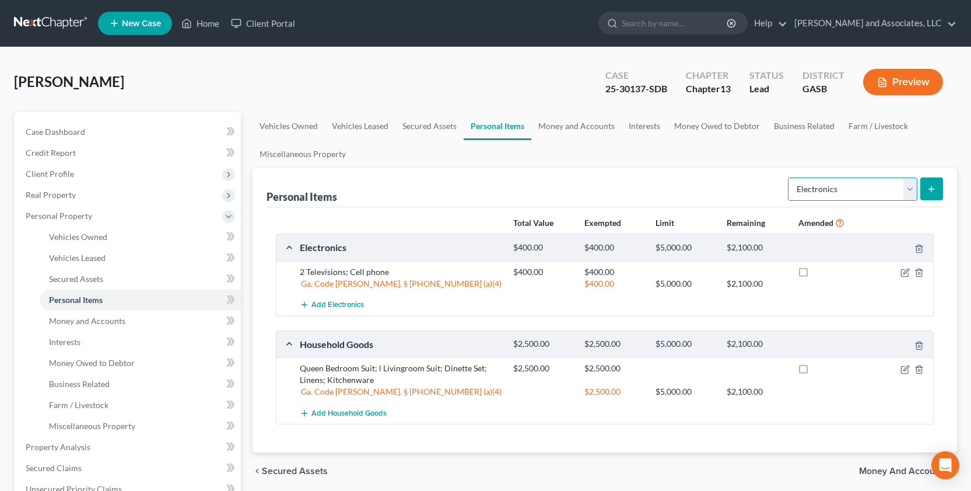
click at [913, 187] on select "Select Item Type Clothing Collectibles Of Value Electronics Firearms Household …" at bounding box center [853, 188] width 130 height 23
select select "clothing"
click at [789, 177] on select "Select Item Type Clothing Collectibles Of Value Electronics Firearms Household …" at bounding box center [853, 188] width 130 height 23
click at [931, 183] on button "submit" at bounding box center [932, 188] width 23 height 23
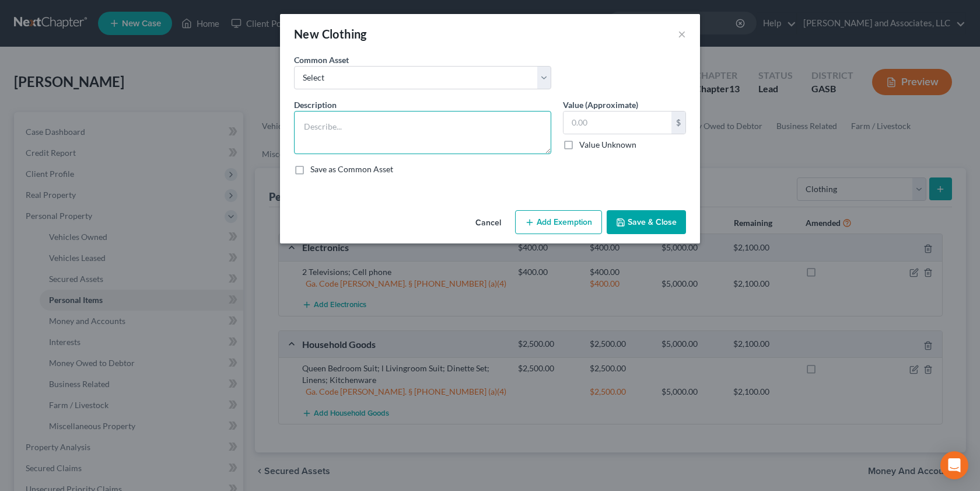
click at [313, 127] on textarea at bounding box center [422, 132] width 257 height 43
drag, startPoint x: 366, startPoint y: 125, endPoint x: 366, endPoint y: 185, distance: 60.1
click at [366, 139] on textarea "Clothes; Shoes;l Accessories" at bounding box center [422, 132] width 257 height 43
type textarea "Clothes; Shoes; Accessories"
click at [605, 125] on input "text" at bounding box center [618, 122] width 108 height 22
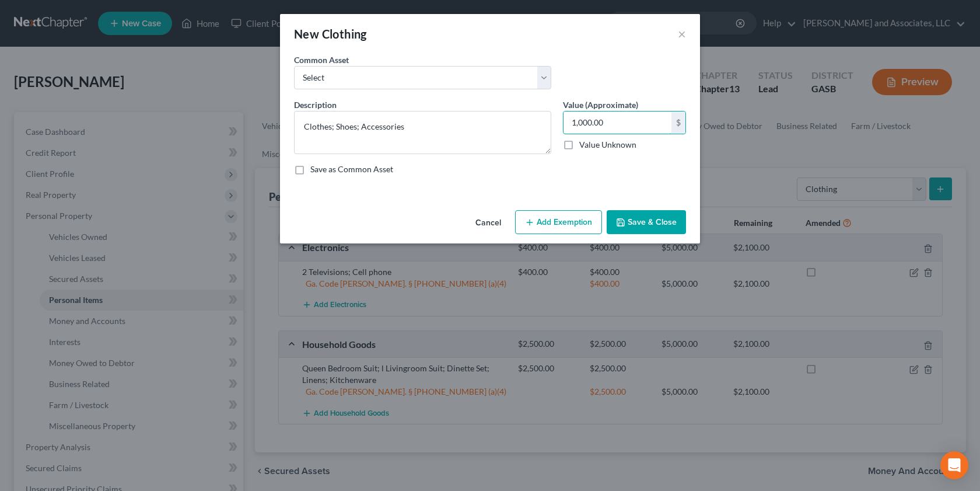
type input "1,000.00"
click at [570, 215] on button "Add Exemption" at bounding box center [558, 222] width 87 height 25
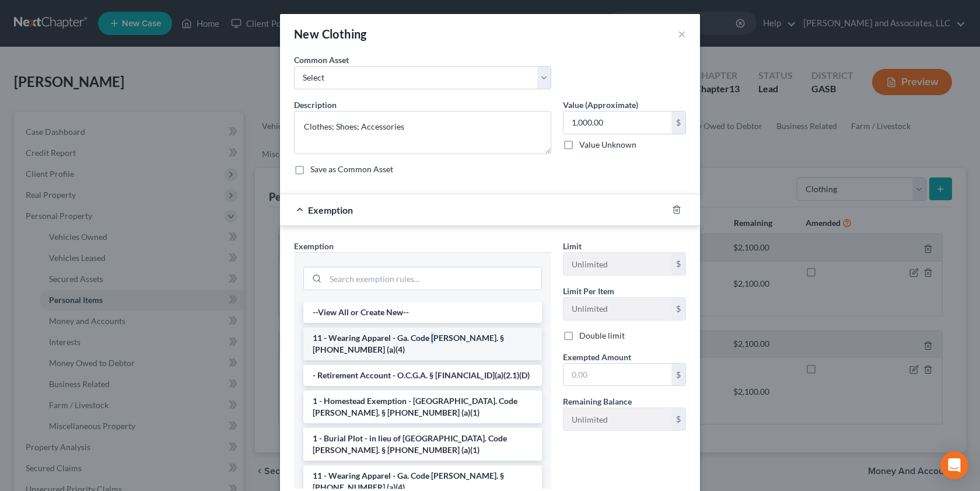
click at [431, 335] on li "11 - Wearing Apparel - Ga. Code [PERSON_NAME]. § [PHONE_NUMBER] (a)(4)" at bounding box center [422, 343] width 239 height 33
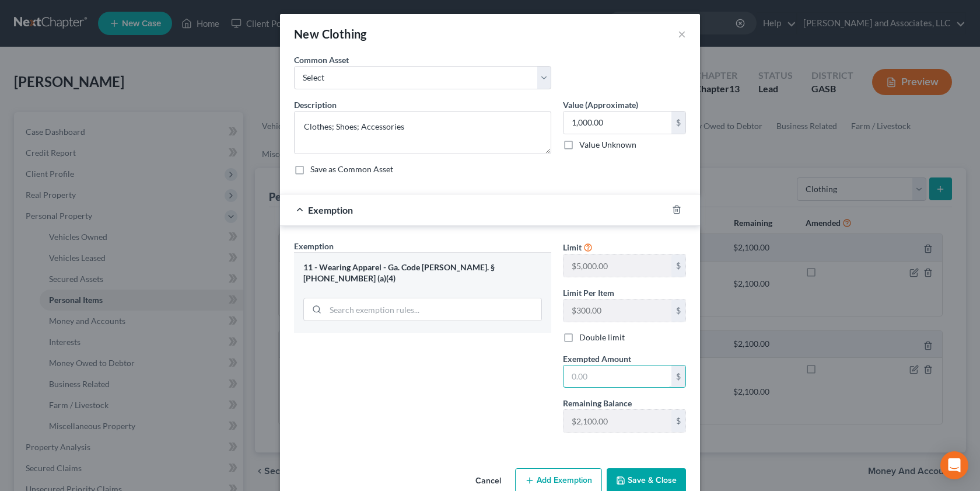
drag, startPoint x: 575, startPoint y: 370, endPoint x: 530, endPoint y: 385, distance: 47.2
click at [575, 370] on input "text" at bounding box center [618, 376] width 108 height 22
type input "1,000.00"
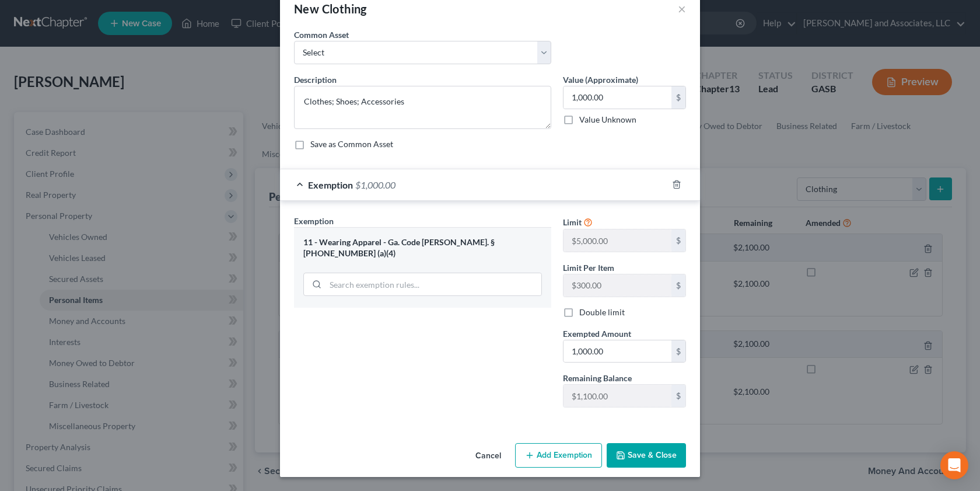
click at [627, 449] on button "Save & Close" at bounding box center [646, 455] width 79 height 25
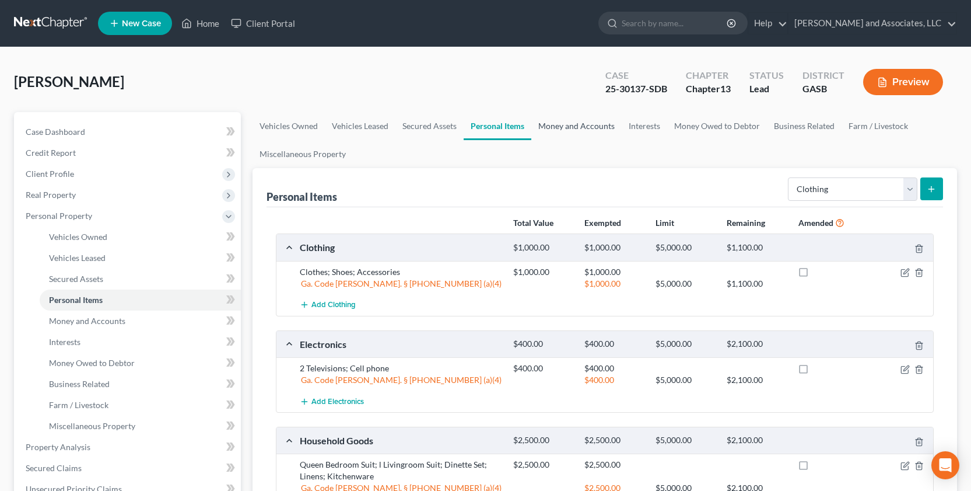
click at [575, 126] on link "Money and Accounts" at bounding box center [577, 126] width 90 height 28
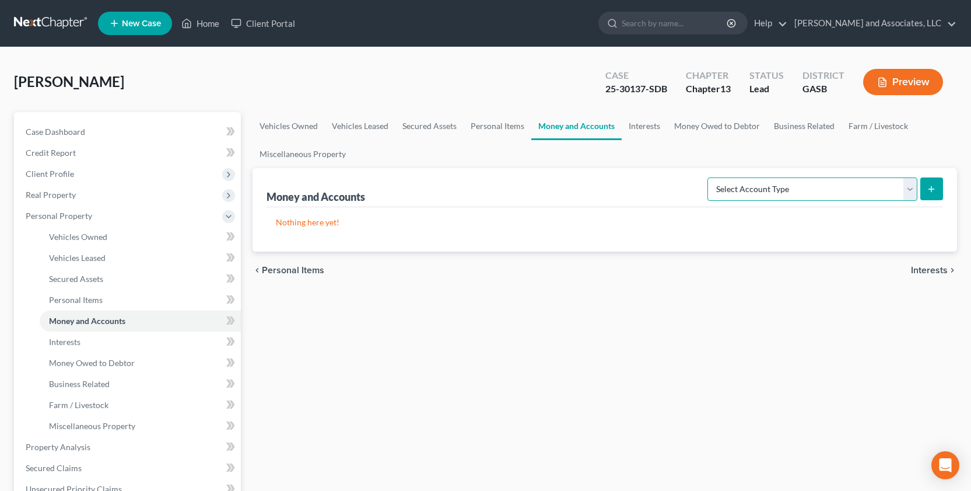
click at [908, 186] on select "Select Account Type Brokerage Cash on Hand Certificates of Deposit Checking Acc…" at bounding box center [813, 188] width 210 height 23
select select "other"
click at [710, 177] on select "Select Account Type Brokerage Cash on Hand Certificates of Deposit Checking Acc…" at bounding box center [813, 188] width 210 height 23
click at [931, 191] on icon "submit" at bounding box center [931, 188] width 9 height 9
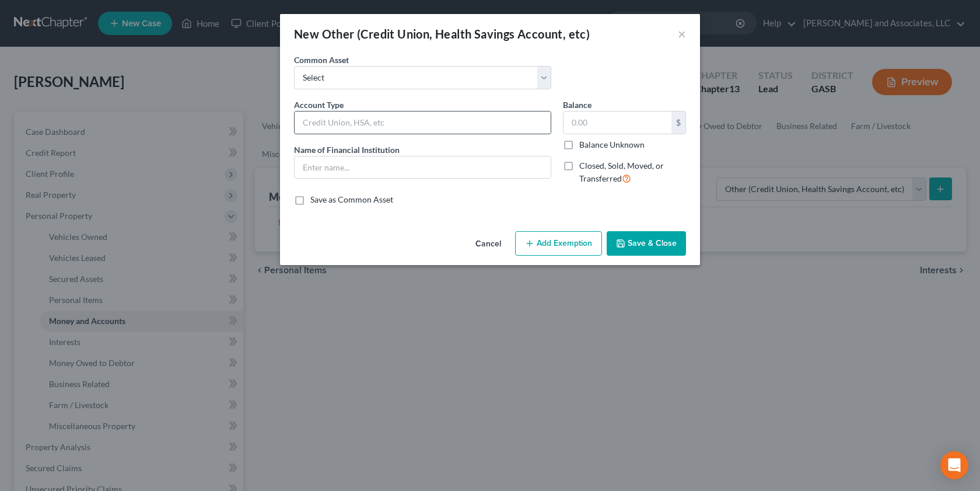
click at [310, 124] on input "text" at bounding box center [423, 122] width 256 height 22
type input "Cash App"
click at [575, 124] on input "text" at bounding box center [618, 122] width 108 height 22
type input "20.00"
click at [546, 75] on select "Select Venmo Regions Business Checking Account Chime" at bounding box center [422, 77] width 257 height 23
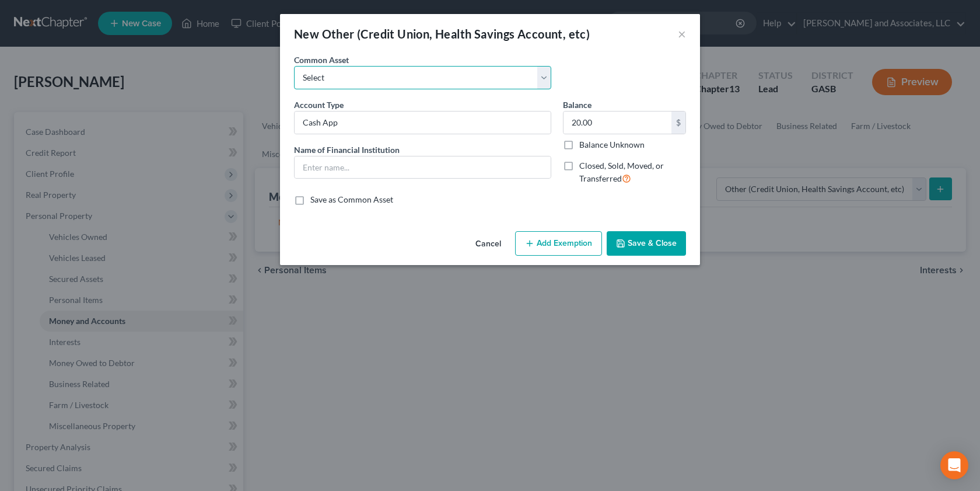
click at [547, 76] on select "Select Venmo Regions Business Checking Account Chime" at bounding box center [422, 77] width 257 height 23
click at [370, 173] on input "text" at bounding box center [423, 167] width 256 height 22
click at [413, 173] on input "text" at bounding box center [423, 167] width 256 height 22
click at [571, 240] on button "Add Exemption" at bounding box center [558, 243] width 87 height 25
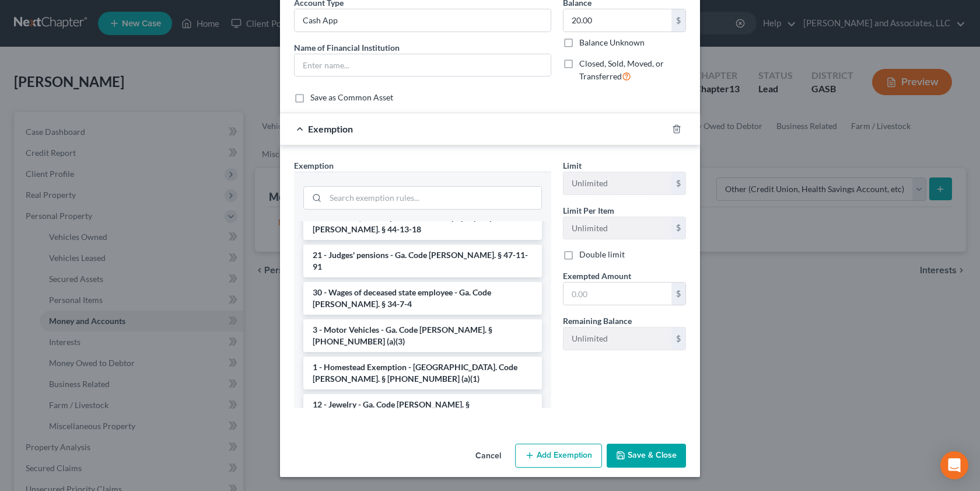
scroll to position [482, 0]
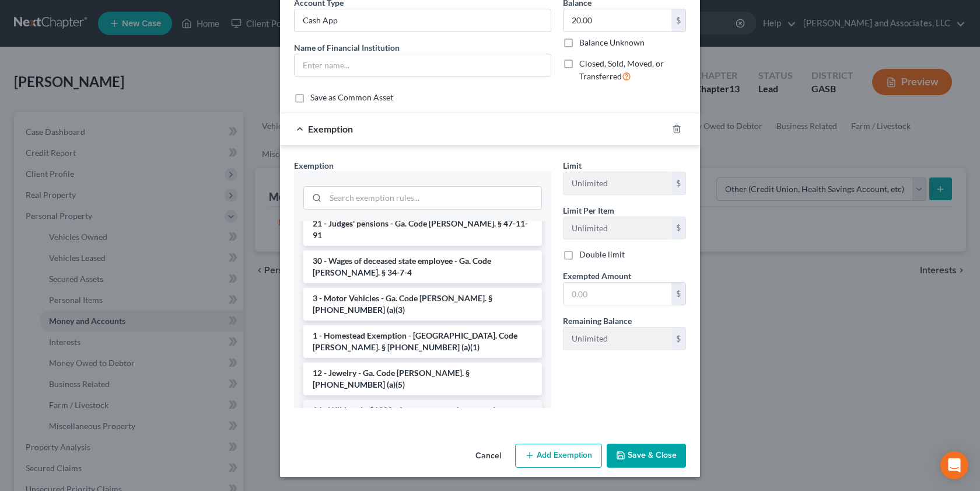
click at [410, 400] on li "14 - Wildcard - $1200 of any property plus unused homestead to $10000 - Ga. Cod…" at bounding box center [422, 422] width 239 height 44
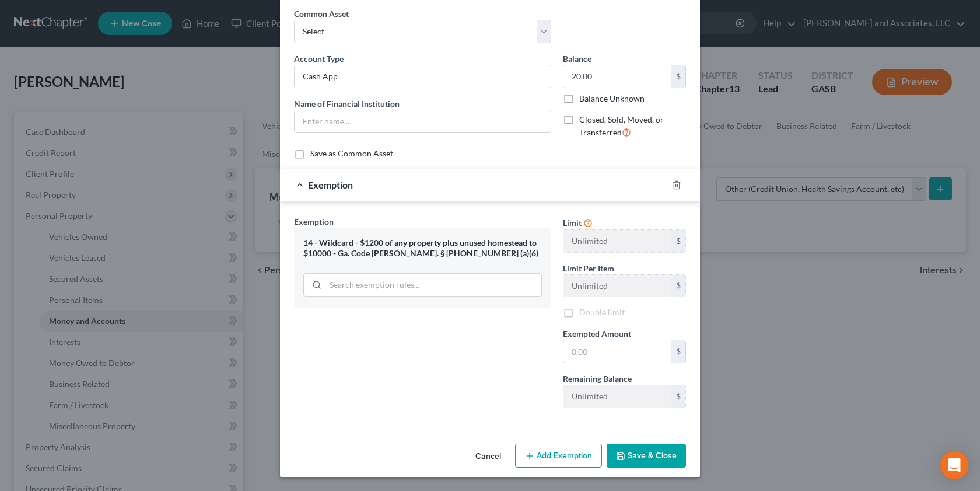
scroll to position [46, 0]
click at [587, 350] on input "text" at bounding box center [618, 351] width 108 height 22
type input "200.00"
click at [637, 459] on button "Save & Close" at bounding box center [646, 455] width 79 height 25
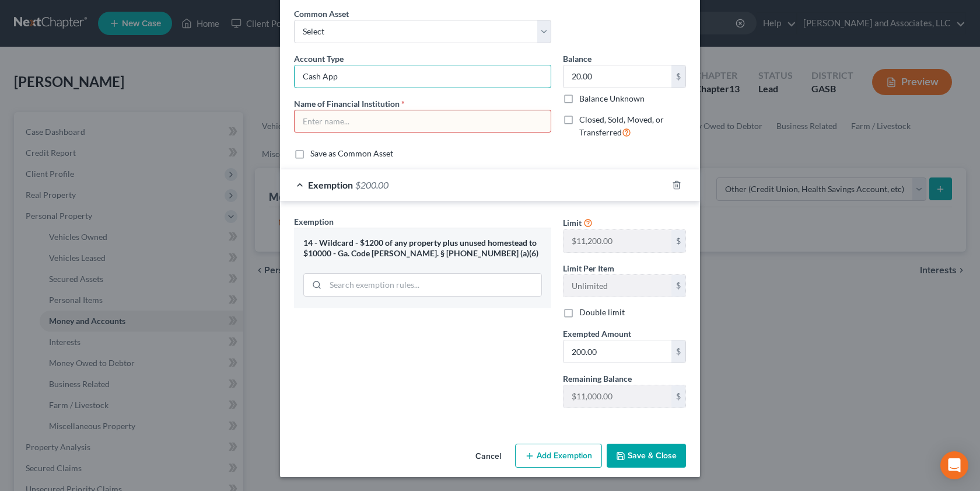
drag, startPoint x: 338, startPoint y: 76, endPoint x: 200, endPoint y: 53, distance: 140.7
click at [281, 71] on div "An exemption set must first be selected from the Filing Information section. Co…" at bounding box center [490, 223] width 420 height 431
click at [306, 123] on input "text" at bounding box center [423, 121] width 256 height 22
paste input "Cash App"
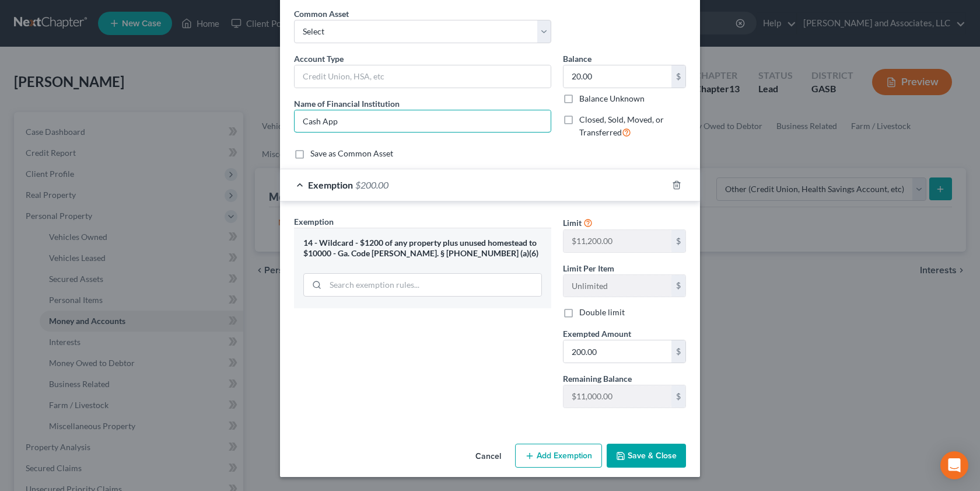
type input "Cash App"
click at [631, 459] on button "Save & Close" at bounding box center [646, 455] width 79 height 25
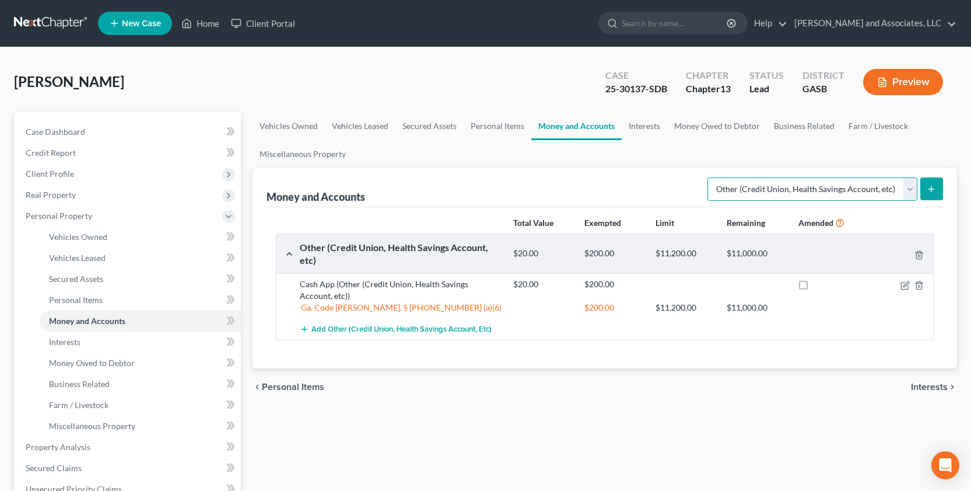
click at [910, 190] on select "Select Account Type Brokerage Cash on Hand Certificates of Deposit Checking Acc…" at bounding box center [813, 188] width 210 height 23
select select "security_deposits"
click at [710, 177] on select "Select Account Type Brokerage Cash on Hand Certificates of Deposit Checking Acc…" at bounding box center [813, 188] width 210 height 23
click at [937, 184] on button "submit" at bounding box center [932, 188] width 23 height 23
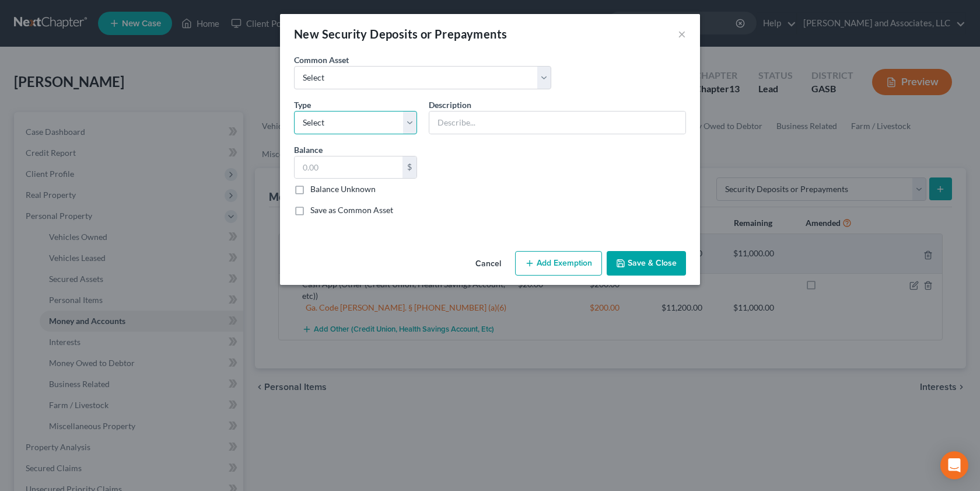
click at [408, 125] on select "Select Electric Gas Heating Oil Security Deposit On Rental Unit Prepaid Rent Te…" at bounding box center [355, 122] width 123 height 23
select select "0"
click at [294, 111] on select "Select Electric Gas Heating Oil Security Deposit On Rental Unit Prepaid Rent Te…" at bounding box center [355, 122] width 123 height 23
click at [483, 125] on input "text" at bounding box center [557, 122] width 256 height 22
type input "[US_STATE] Power"
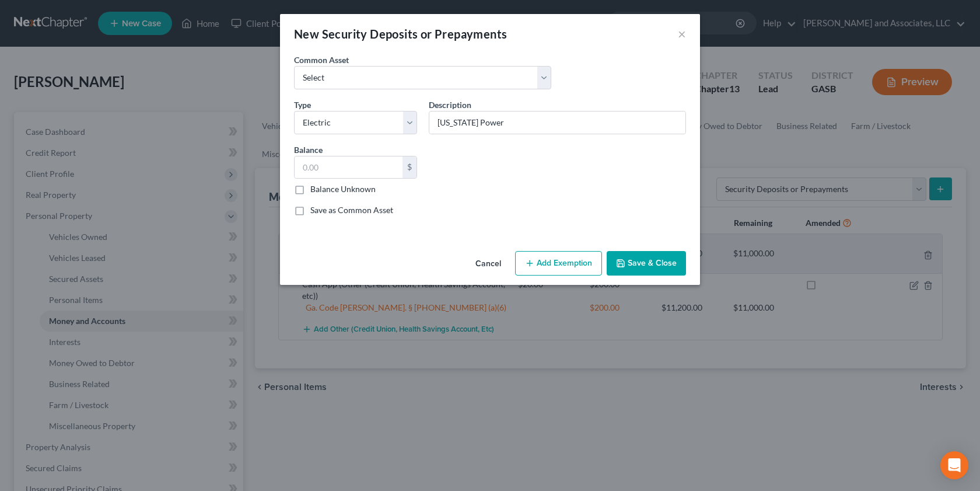
click at [568, 261] on button "Add Exemption" at bounding box center [558, 263] width 87 height 25
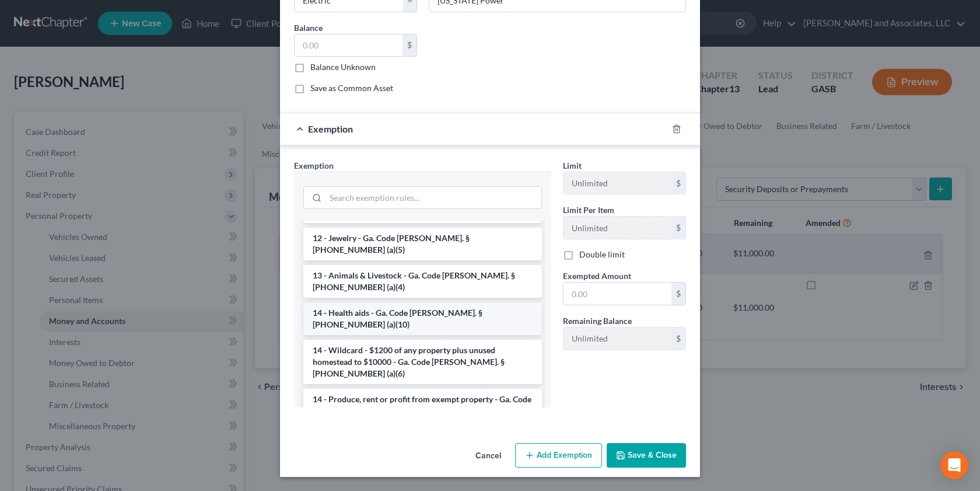
scroll to position [163, 0]
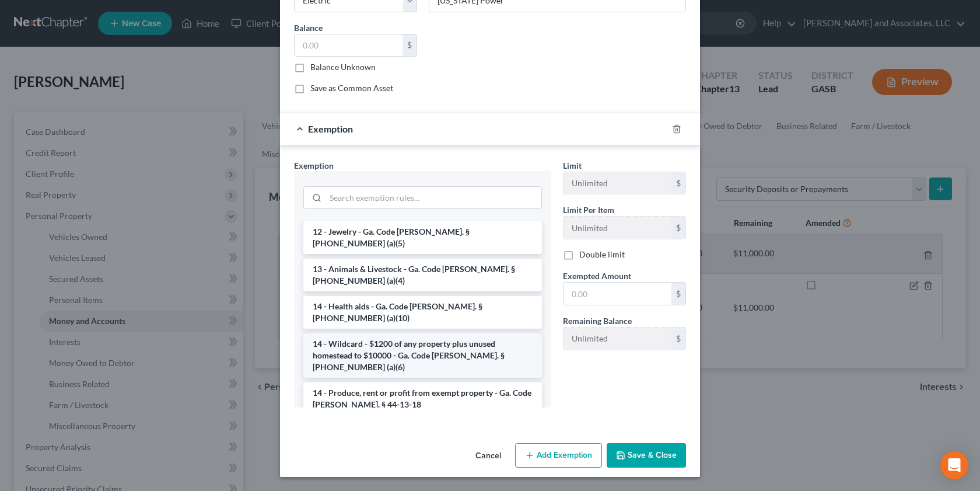
click at [425, 333] on li "14 - Wildcard - $1200 of any property plus unused homestead to $10000 - Ga. Cod…" at bounding box center [422, 355] width 239 height 44
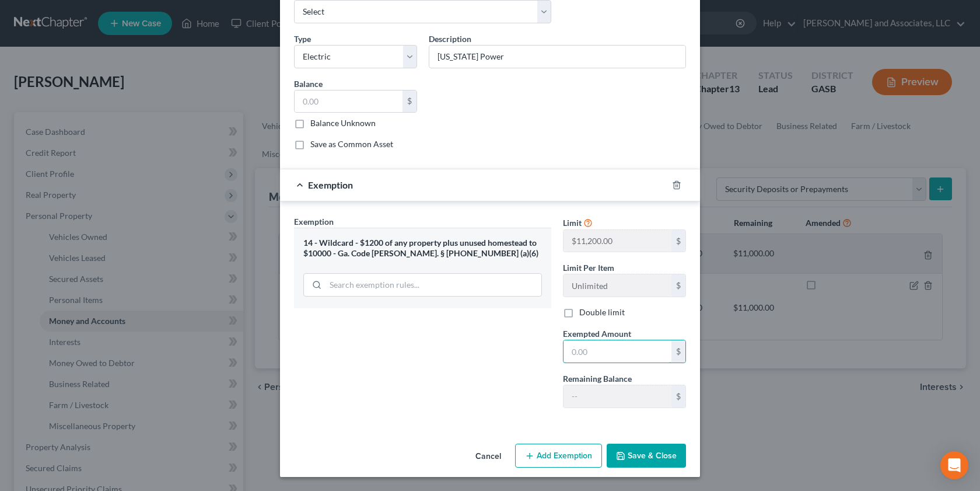
drag, startPoint x: 583, startPoint y: 358, endPoint x: 555, endPoint y: 489, distance: 133.7
click at [577, 354] on input "text" at bounding box center [618, 351] width 108 height 22
type input "300.00"
click at [635, 458] on button "Save & Close" at bounding box center [646, 455] width 79 height 25
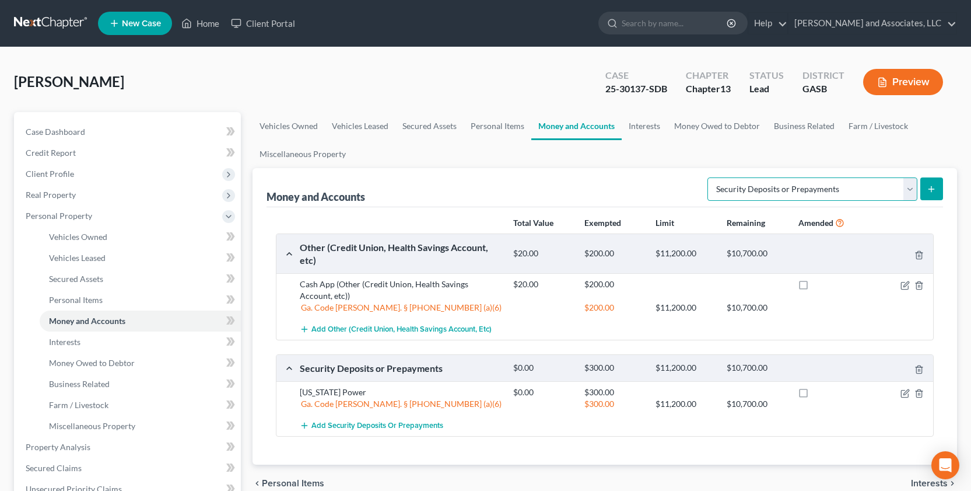
click at [913, 188] on select "Select Account Type Brokerage Cash on Hand Certificates of Deposit Checking Acc…" at bounding box center [813, 188] width 210 height 23
click at [710, 177] on select "Select Account Type Brokerage Cash on Hand Certificates of Deposit Checking Acc…" at bounding box center [813, 188] width 210 height 23
click at [927, 185] on icon "submit" at bounding box center [931, 188] width 9 height 9
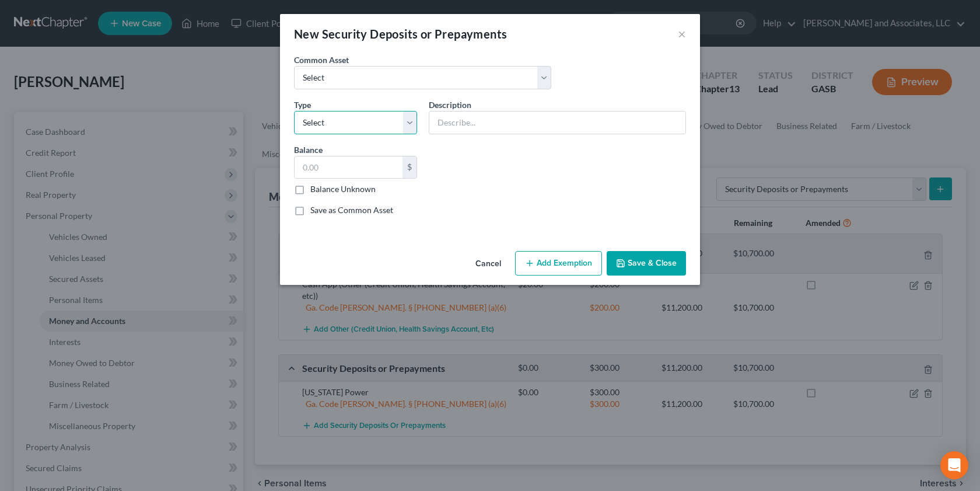
click at [410, 123] on select "Select Electric Gas Heating Oil Security Deposit On Rental Unit Prepaid Rent Te…" at bounding box center [355, 122] width 123 height 23
select select "6"
click at [294, 111] on select "Select Electric Gas Heating Oil Security Deposit On Rental Unit Prepaid Rent Te…" at bounding box center [355, 122] width 123 height 23
click at [476, 118] on input "text" at bounding box center [557, 122] width 256 height 22
type input "City of [GEOGRAPHIC_DATA]"
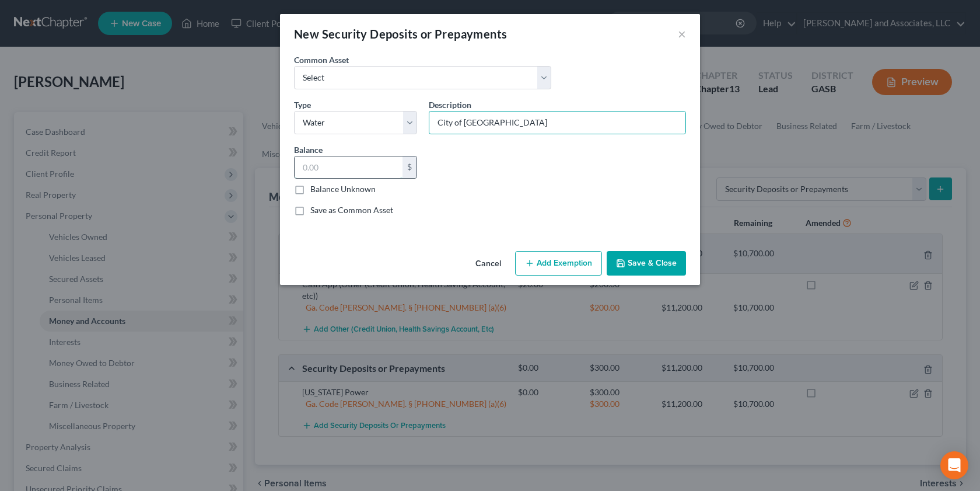
click at [328, 165] on input "text" at bounding box center [349, 167] width 108 height 22
type input "40.00"
click at [561, 265] on button "Add Exemption" at bounding box center [558, 263] width 87 height 25
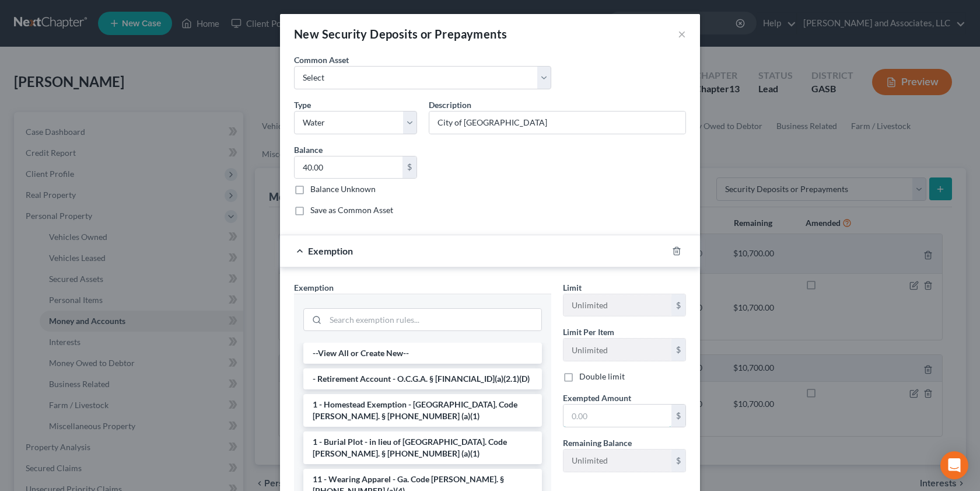
drag, startPoint x: 588, startPoint y: 413, endPoint x: 543, endPoint y: 457, distance: 63.5
click at [557, 404] on div "Exempted Amount * $" at bounding box center [624, 410] width 135 height 36
type input "40.00"
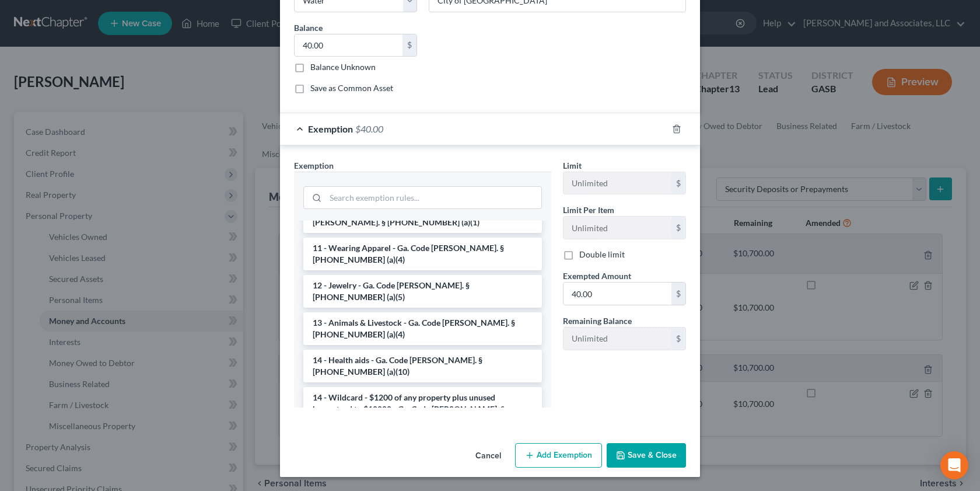
scroll to position [132, 0]
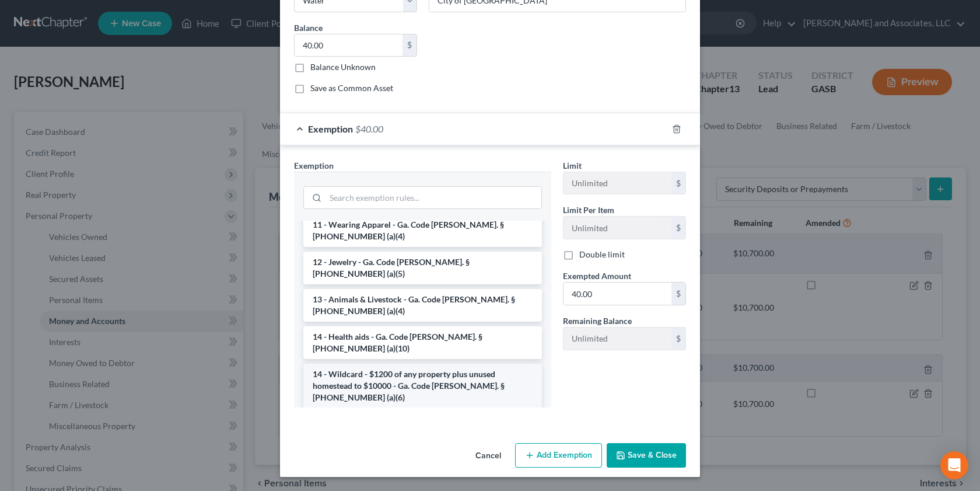
click at [435, 364] on li "14 - Wildcard - $1200 of any property plus unused homestead to $10000 - Ga. Cod…" at bounding box center [422, 386] width 239 height 44
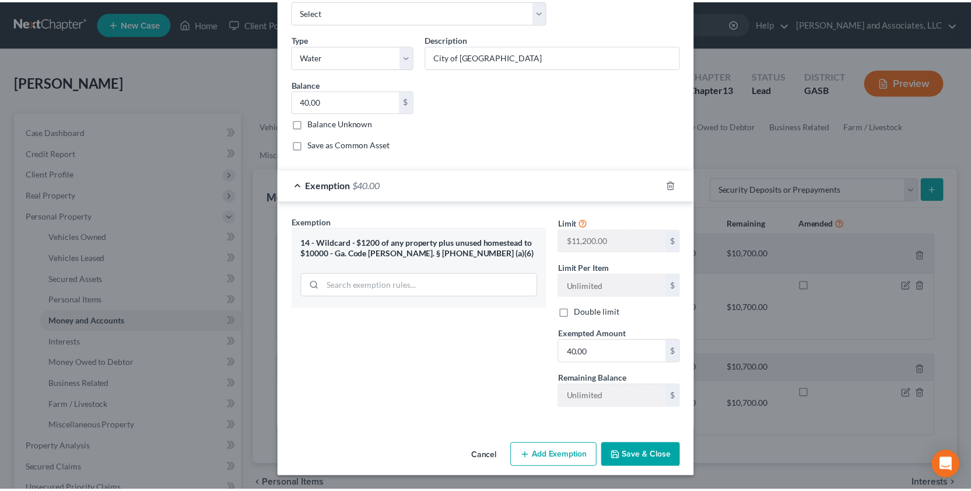
scroll to position [66, 0]
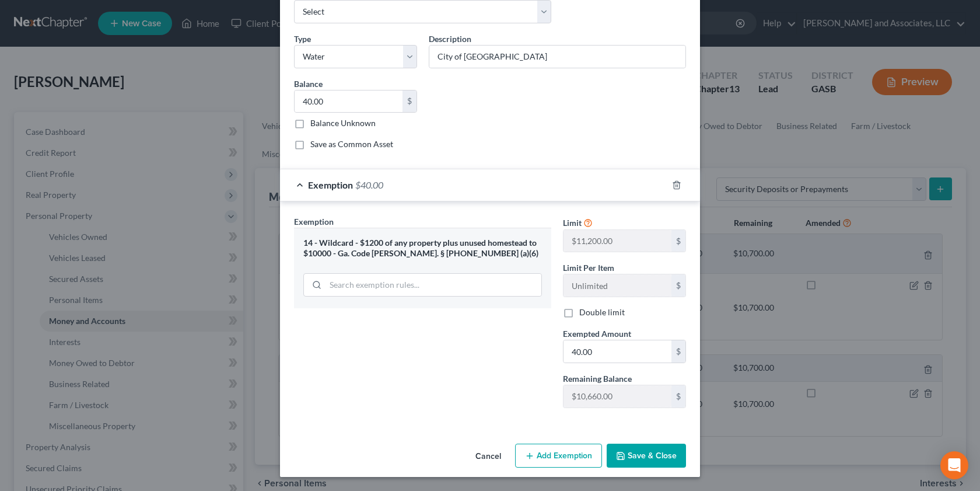
click at [671, 457] on button "Save & Close" at bounding box center [646, 455] width 79 height 25
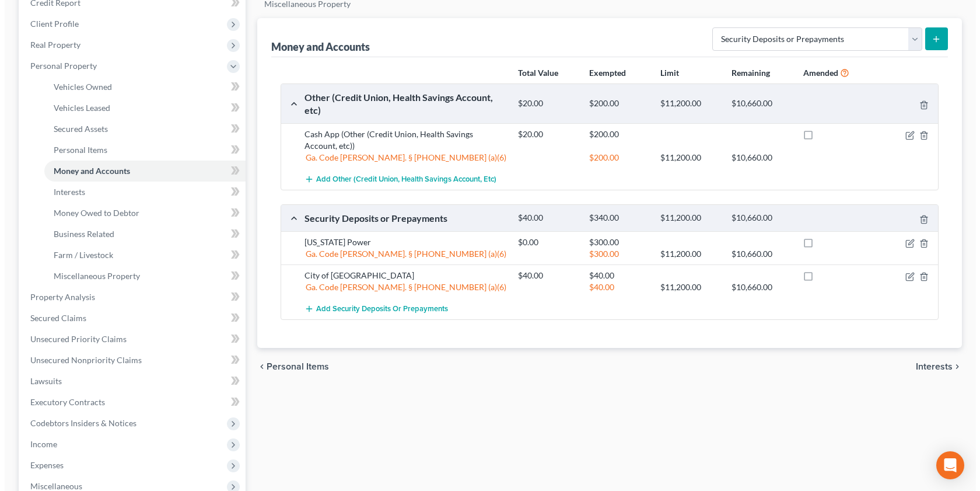
scroll to position [0, 0]
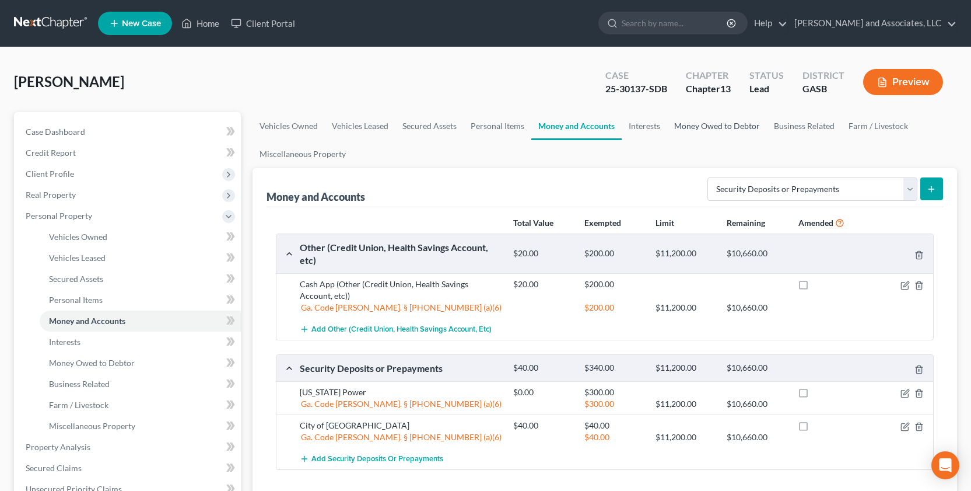
click at [717, 128] on link "Money Owed to Debtor" at bounding box center [717, 126] width 100 height 28
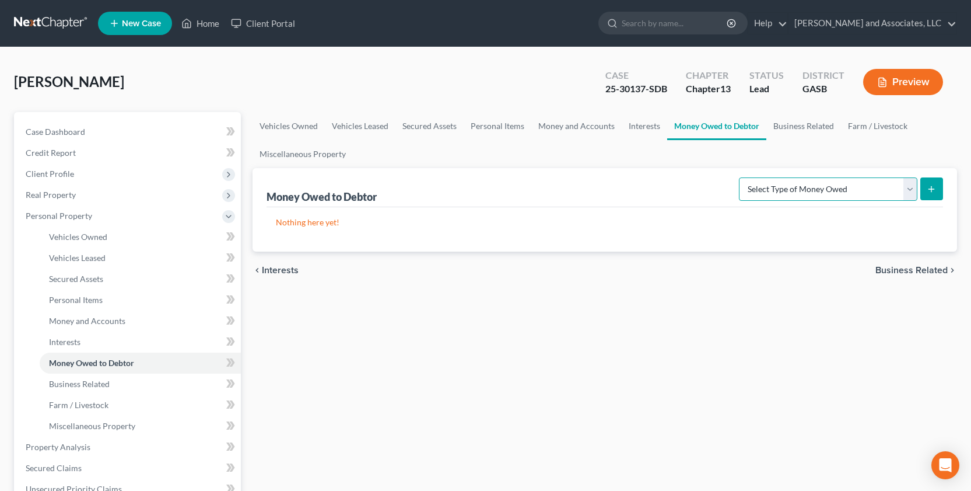
click at [909, 188] on select "Select Type of Money Owed Accounts Receivable Alimony Child Support Claims Agai…" at bounding box center [828, 188] width 179 height 23
click at [805, 128] on link "Business Related" at bounding box center [804, 126] width 75 height 28
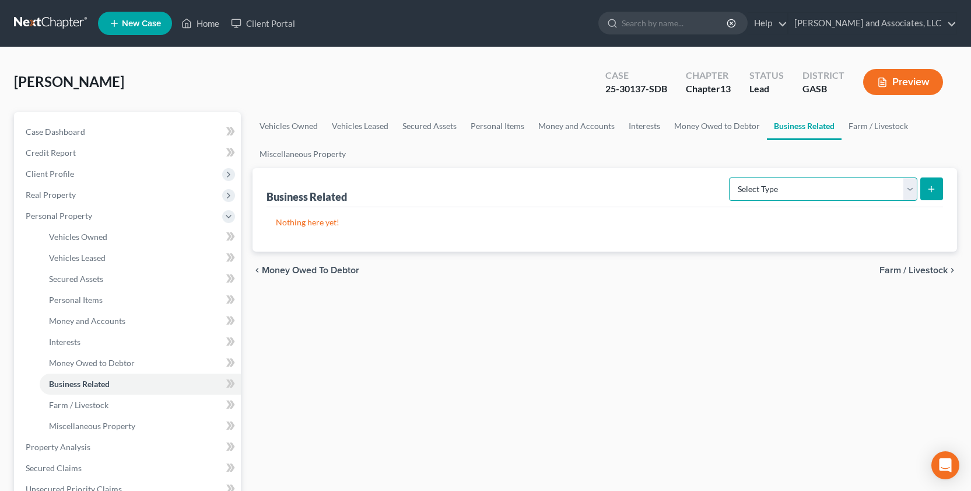
click at [908, 187] on select "Select Type Customer Lists Franchises Inventory Licenses Machinery Office Equip…" at bounding box center [823, 188] width 188 height 23
select select "other_business_related_property_not_listed"
click at [730, 177] on select "Select Type Customer Lists Franchises Inventory Licenses Machinery Office Equip…" at bounding box center [823, 188] width 188 height 23
click at [935, 191] on icon "submit" at bounding box center [931, 188] width 9 height 9
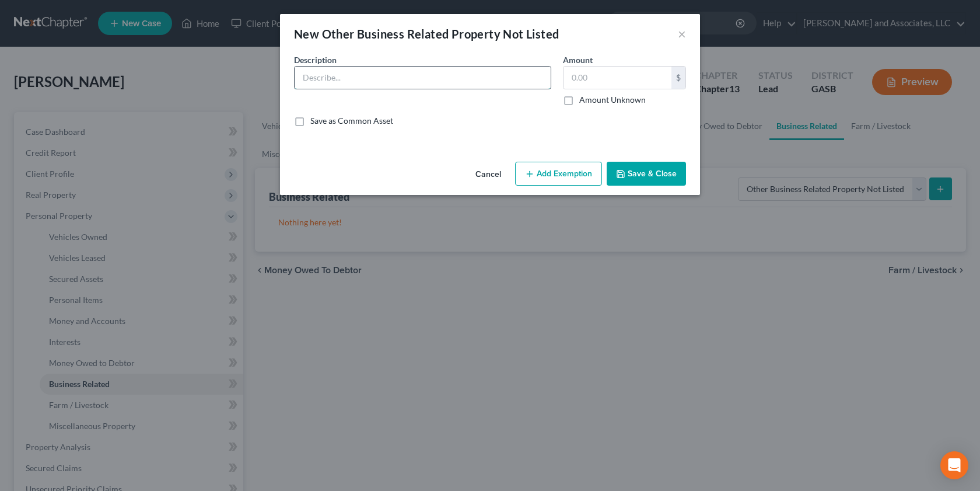
click at [310, 69] on input "text" at bounding box center [423, 78] width 256 height 22
type input "Push lawnmower"
click at [565, 169] on button "Add Exemption" at bounding box center [558, 174] width 87 height 25
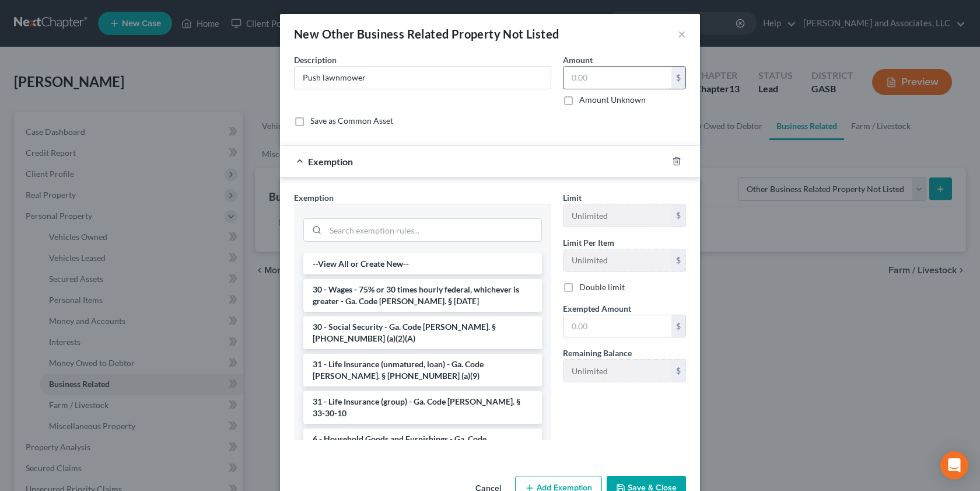
click at [593, 71] on input "text" at bounding box center [618, 78] width 108 height 22
type input "100.00"
click at [589, 328] on input "text" at bounding box center [618, 326] width 108 height 22
type input "100.00"
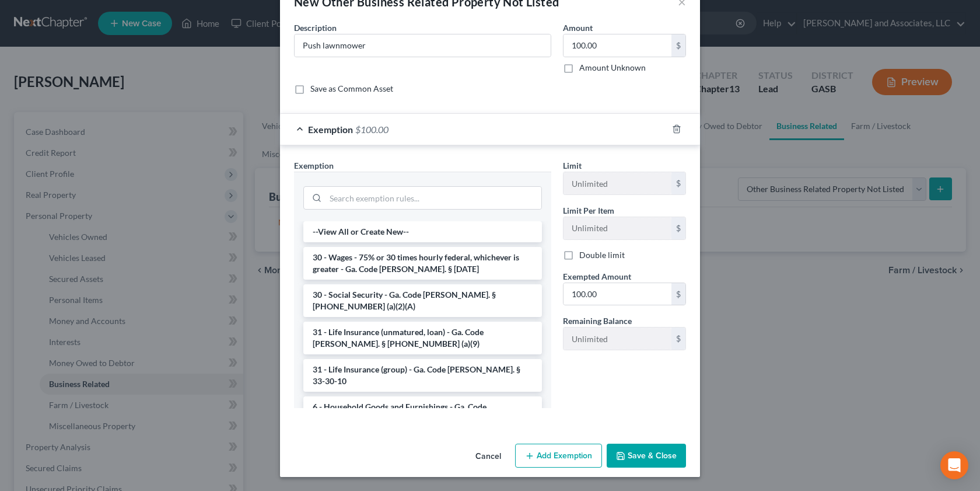
click at [466, 396] on li "6 - Household Goods and Furnishings - Ga. Code [PERSON_NAME]. § [PHONE_NUMBER] …" at bounding box center [422, 412] width 239 height 33
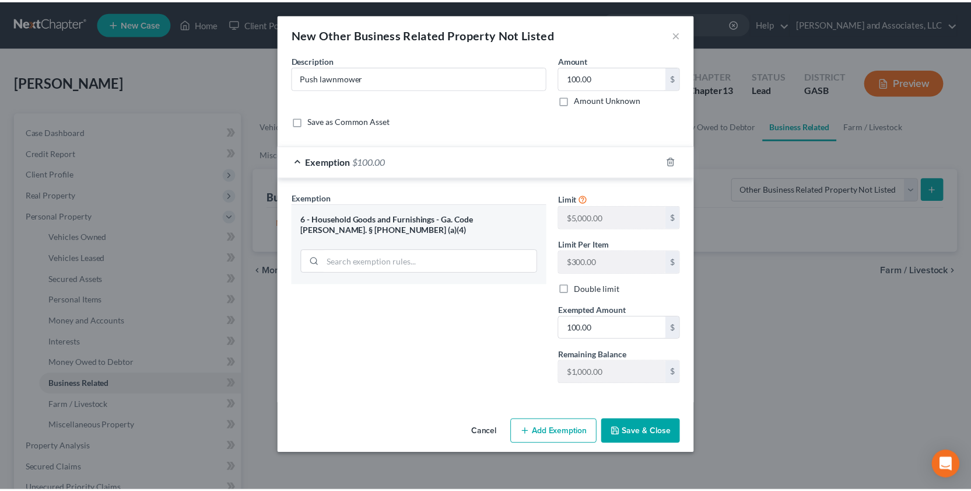
scroll to position [0, 0]
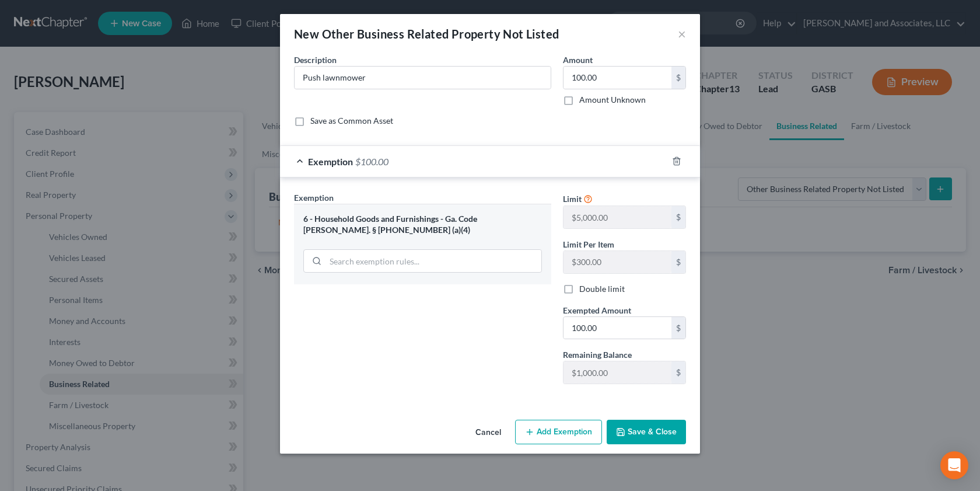
click at [633, 427] on button "Save & Close" at bounding box center [646, 432] width 79 height 25
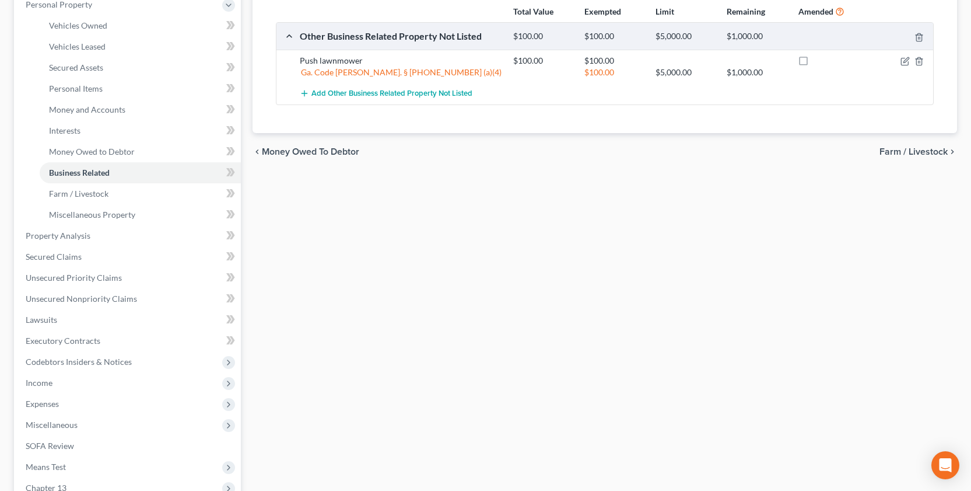
scroll to position [214, 0]
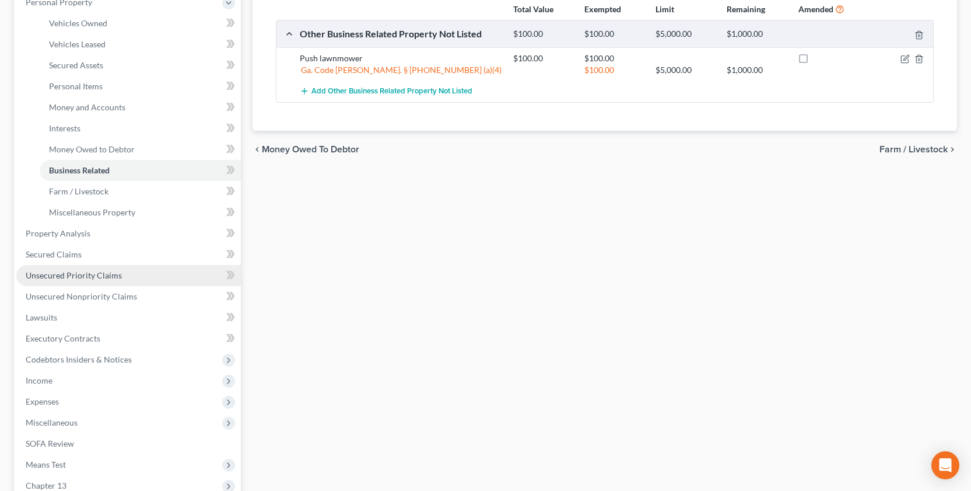
click at [75, 279] on span "Unsecured Priority Claims" at bounding box center [74, 275] width 96 height 10
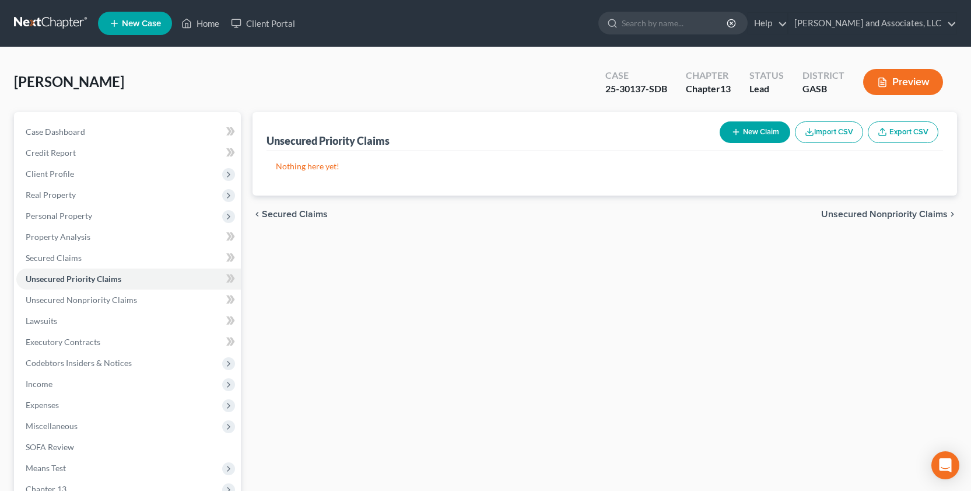
click at [750, 130] on button "New Claim" at bounding box center [755, 132] width 71 height 22
select select "0"
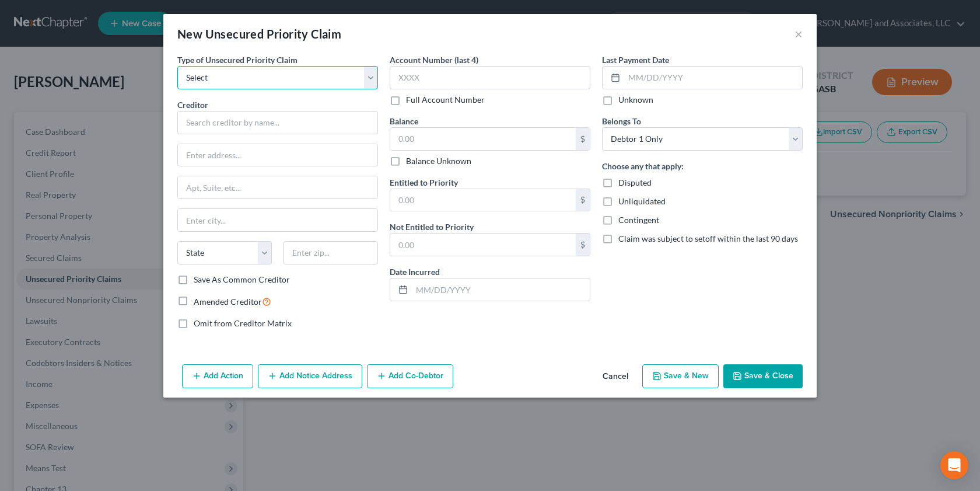
click at [368, 75] on select "Select Taxes & Other Government Units Domestic Support Obligations Extensions o…" at bounding box center [277, 77] width 201 height 23
select select "0"
click at [177, 66] on select "Select Taxes & Other Government Units Domestic Support Obligations Extensions o…" at bounding box center [277, 77] width 201 height 23
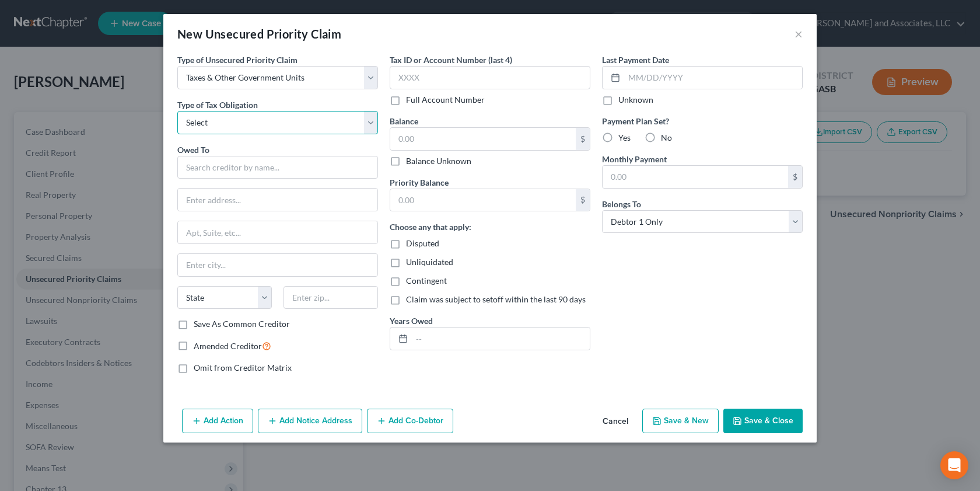
click at [366, 125] on select "Select Federal City State Franchise Tax Board Other" at bounding box center [277, 122] width 201 height 23
select select "0"
click at [177, 111] on select "Select Federal City State Franchise Tax Board Other" at bounding box center [277, 122] width 201 height 23
click at [232, 173] on input "text" at bounding box center [277, 167] width 201 height 23
click at [204, 172] on input "text" at bounding box center [277, 167] width 201 height 23
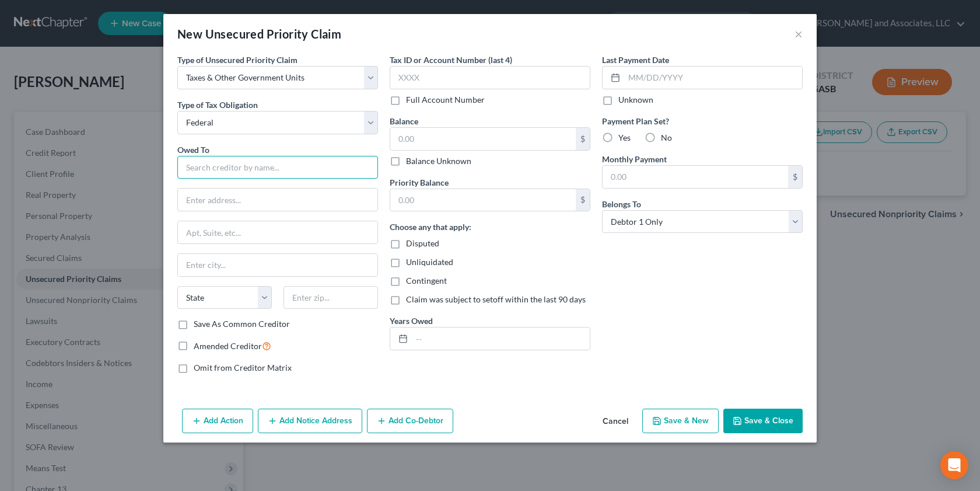
click at [318, 174] on input "text" at bounding box center [277, 167] width 201 height 23
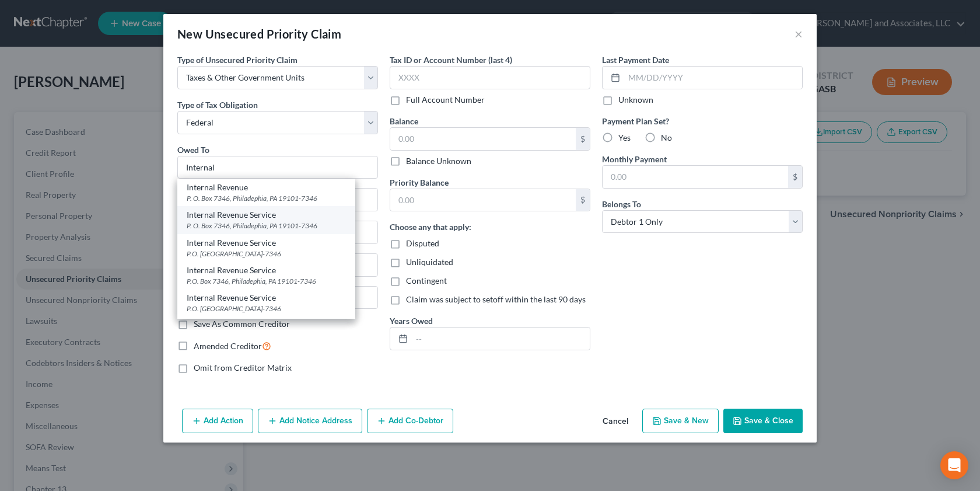
click at [233, 227] on div "P. O. Box 7346, Philadephia, PA 19101-7346" at bounding box center [266, 226] width 159 height 10
type input "Internal Revenue Service"
type input "P. O. Box 7346"
type input "Philadephia"
select select "39"
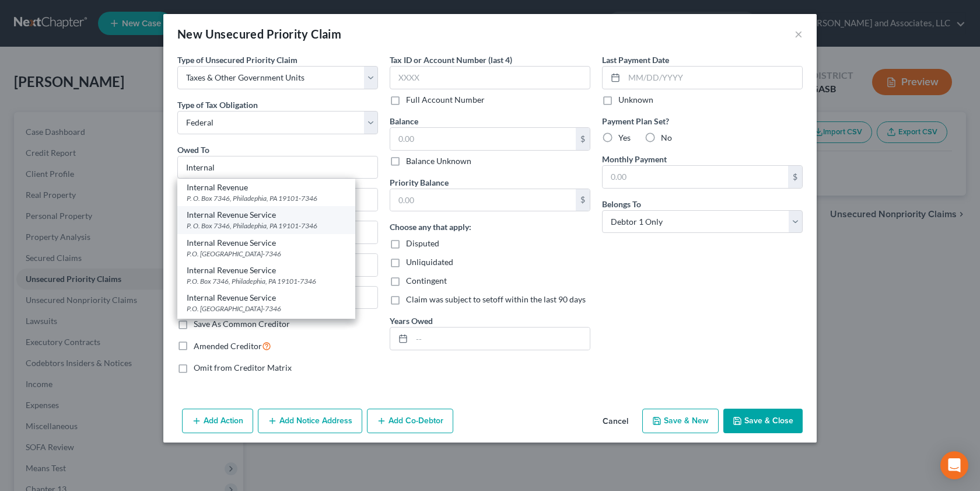
type input "19101-7346"
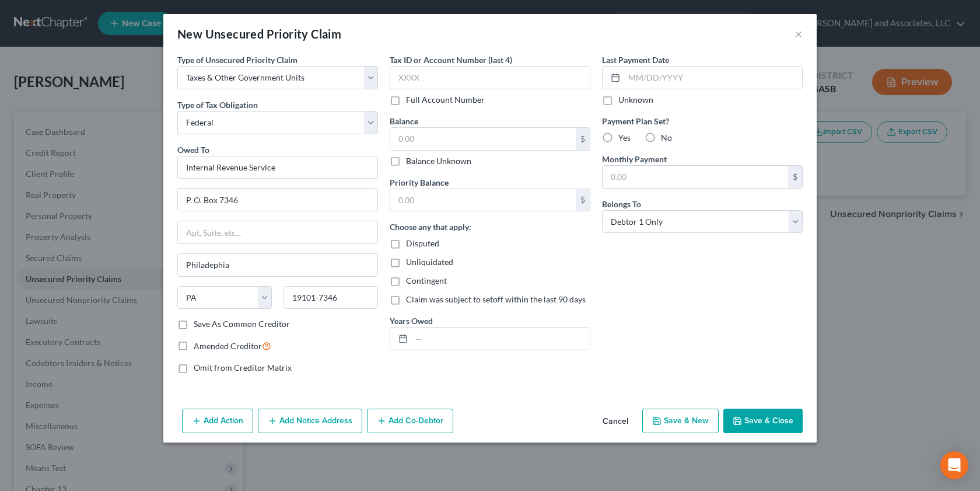
click at [194, 324] on label "Save As Common Creditor" at bounding box center [242, 324] width 96 height 12
click at [198, 324] on input "Save As Common Creditor" at bounding box center [202, 322] width 8 height 8
checkbox input "true"
click at [406, 262] on label "Unliquidated" at bounding box center [429, 262] width 47 height 12
click at [411, 262] on input "Unliquidated" at bounding box center [415, 260] width 8 height 8
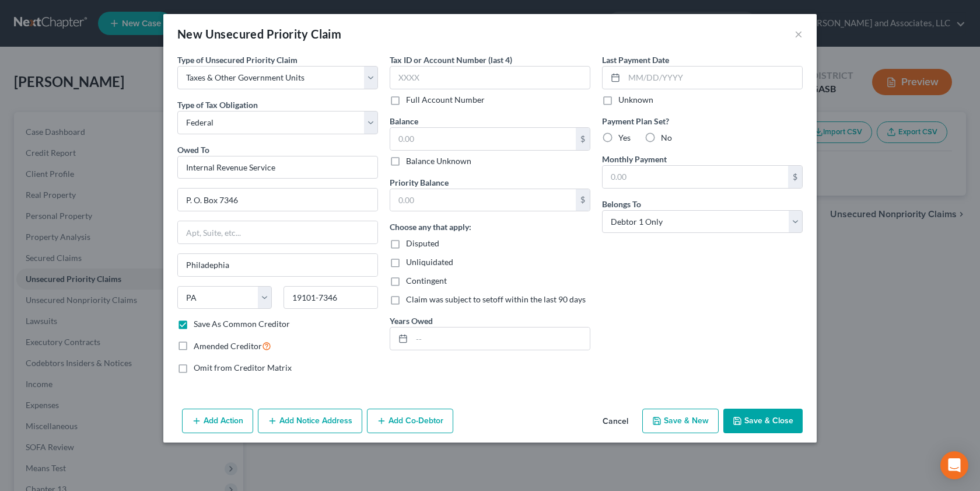
checkbox input "true"
click at [408, 140] on input "text" at bounding box center [483, 139] width 186 height 22
type input "0.00"
click at [451, 197] on input "text" at bounding box center [483, 200] width 186 height 22
type input "0.00"
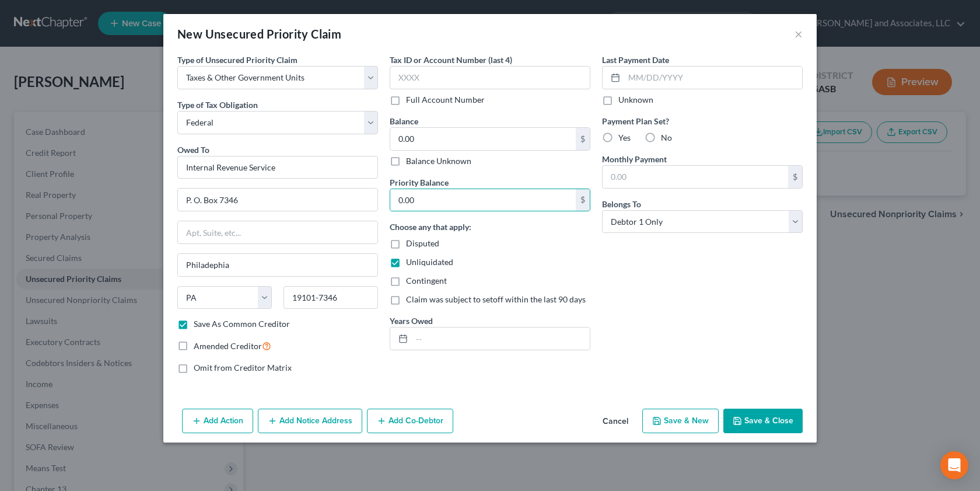
drag, startPoint x: 752, startPoint y: 420, endPoint x: 755, endPoint y: 411, distance: 9.2
click at [755, 411] on button "Save & Close" at bounding box center [763, 420] width 79 height 25
checkbox input "false"
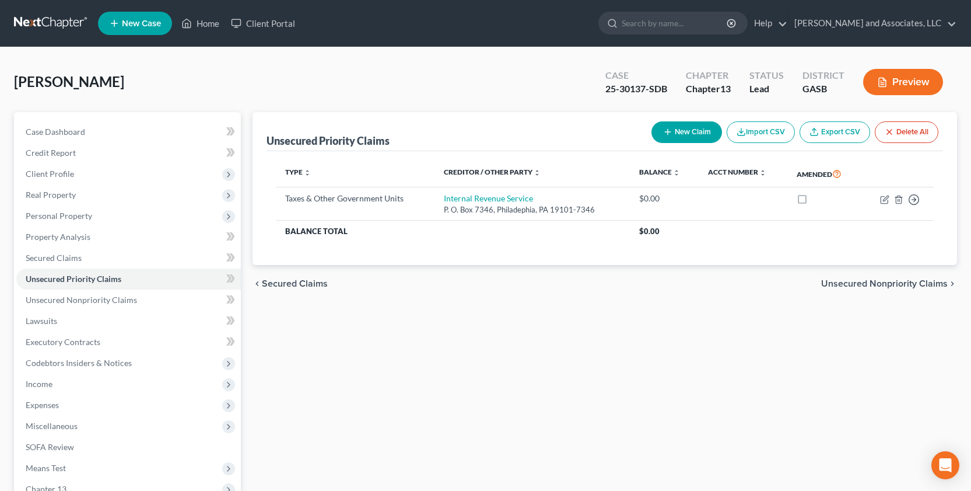
click at [690, 127] on button "New Claim" at bounding box center [687, 132] width 71 height 22
select select "0"
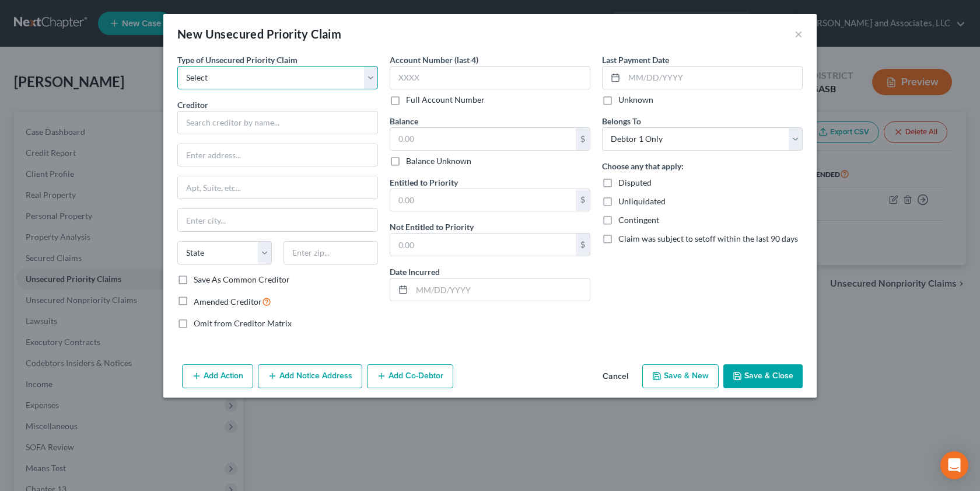
click at [369, 79] on select "Select Taxes & Other Government Units Domestic Support Obligations Extensions o…" at bounding box center [277, 77] width 201 height 23
select select "0"
click at [177, 66] on select "Select Taxes & Other Government Units Domestic Support Obligations Extensions o…" at bounding box center [277, 77] width 201 height 23
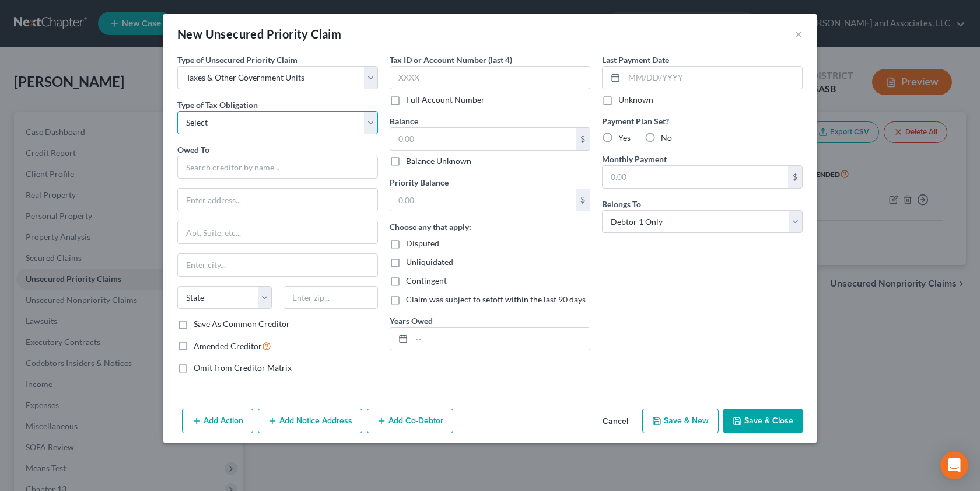
click at [371, 127] on select "Select Federal City State Franchise Tax Board Other" at bounding box center [277, 122] width 201 height 23
select select "2"
click at [177, 111] on select "Select Federal City State Franchise Tax Board Other" at bounding box center [277, 122] width 201 height 23
click at [198, 160] on input "text" at bounding box center [277, 167] width 201 height 23
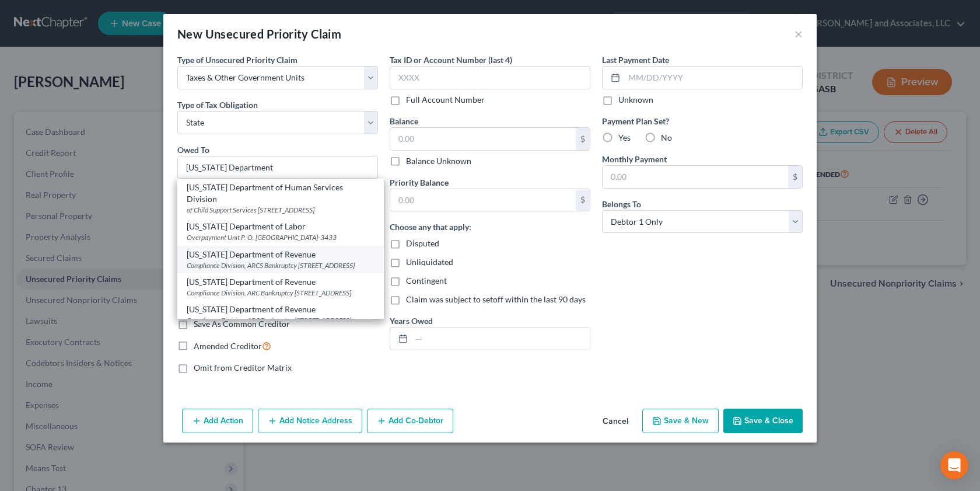
click at [286, 270] on div "Compliance Division, ARCS Bankruptcy [STREET_ADDRESS]" at bounding box center [281, 265] width 188 height 10
type input "[US_STATE] Department of Revenue"
type input "Compliance Division, ARCS Bankruptcy"
type input "[STREET_ADDRESS]"
type input "[GEOGRAPHIC_DATA]"
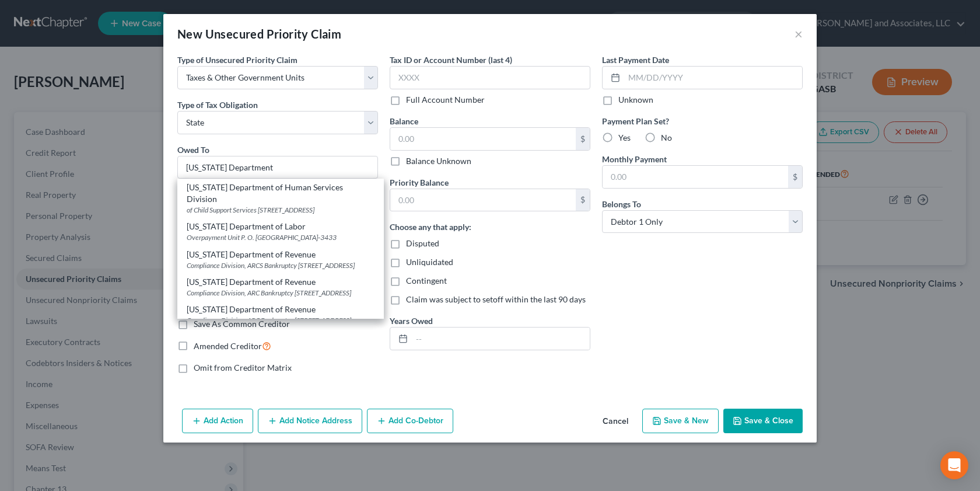
select select "10"
type input "30345-3205"
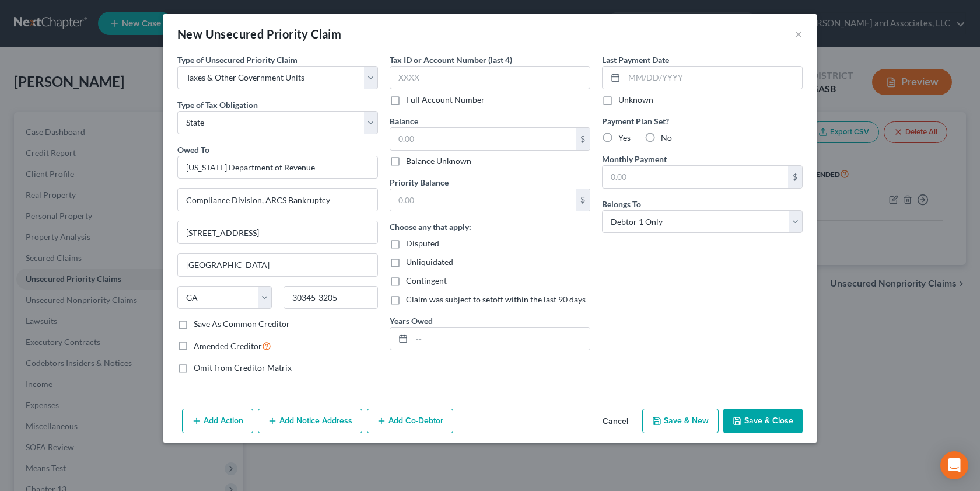
click at [406, 262] on label "Unliquidated" at bounding box center [429, 262] width 47 height 12
click at [411, 262] on input "Unliquidated" at bounding box center [415, 260] width 8 height 8
checkbox input "true"
click at [423, 135] on input "text" at bounding box center [483, 139] width 186 height 22
type input "0.00"
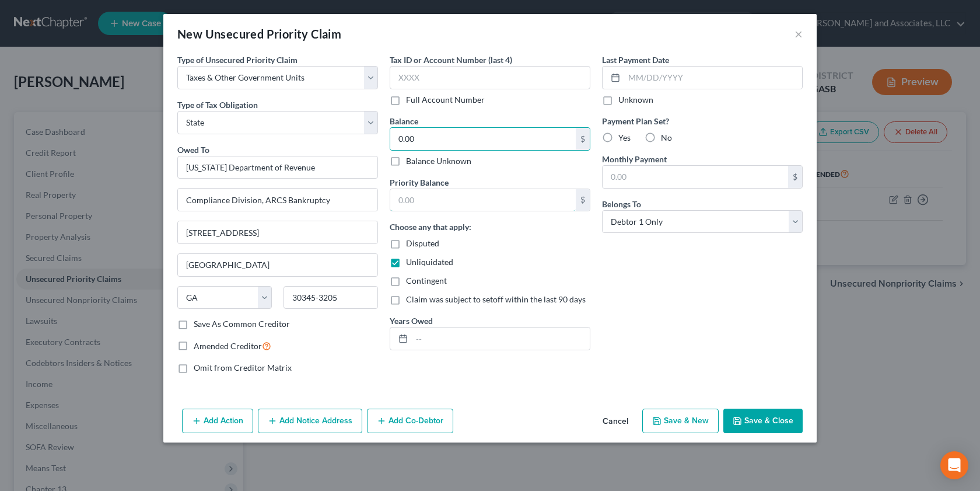
drag, startPoint x: 426, startPoint y: 191, endPoint x: 407, endPoint y: 261, distance: 73.0
click at [424, 195] on input "text" at bounding box center [483, 200] width 186 height 22
type input "0.00"
click at [765, 425] on button "Save & Close" at bounding box center [763, 420] width 79 height 25
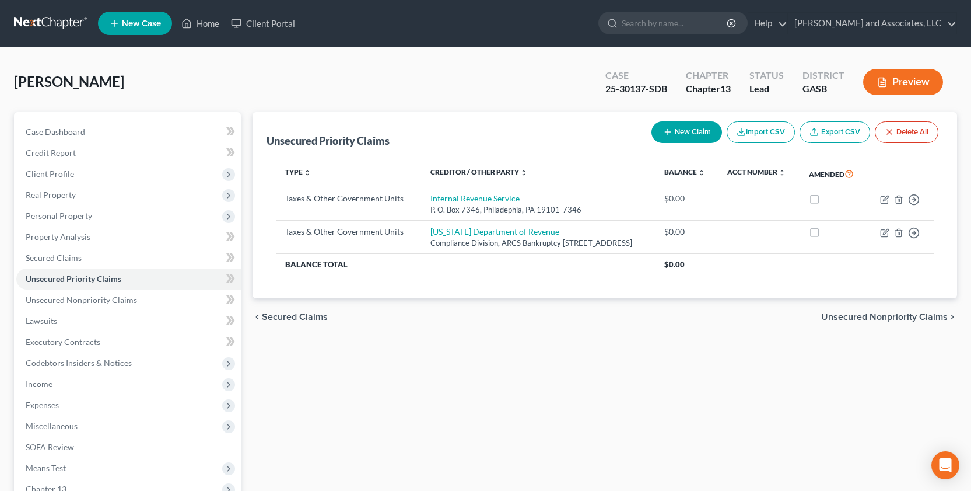
drag, startPoint x: 25, startPoint y: 85, endPoint x: 246, endPoint y: 85, distance: 220.6
click at [26, 85] on span "[PERSON_NAME]" at bounding box center [69, 81] width 110 height 17
click at [67, 258] on span "Secured Claims" at bounding box center [54, 258] width 56 height 10
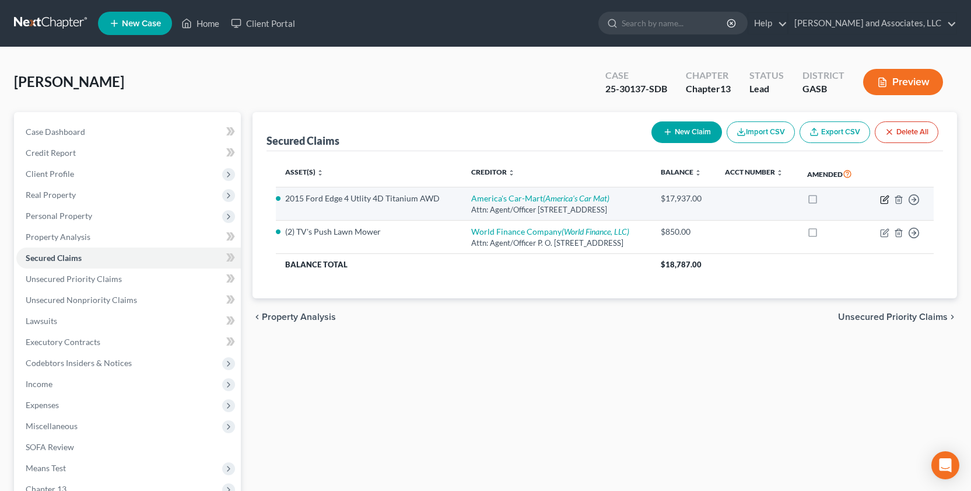
click at [880, 198] on icon "button" at bounding box center [884, 199] width 9 height 9
select select "2"
select select "0"
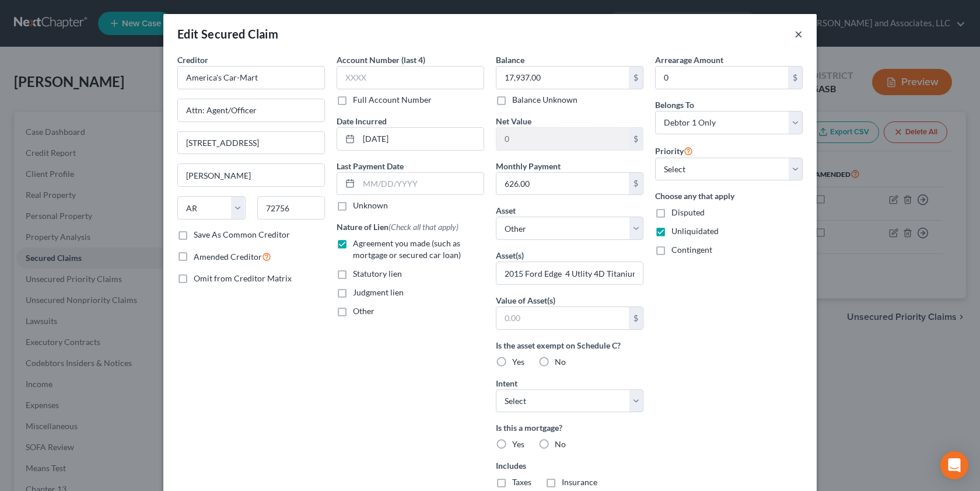
click at [795, 32] on button "×" at bounding box center [799, 34] width 8 height 14
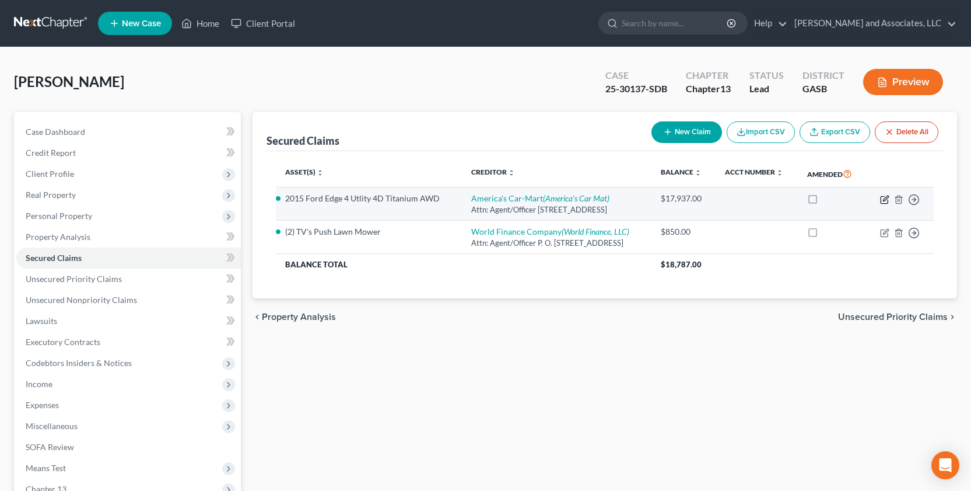
click at [887, 195] on icon "button" at bounding box center [884, 199] width 9 height 9
select select "2"
select select "0"
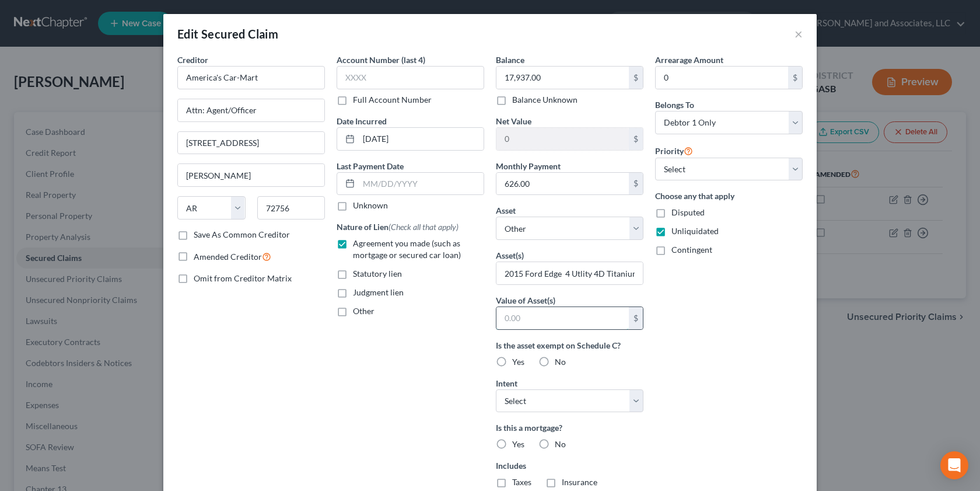
drag, startPoint x: 507, startPoint y: 317, endPoint x: 512, endPoint y: 310, distance: 8.4
click at [508, 316] on input "text" at bounding box center [563, 318] width 132 height 22
type input "6,900.00"
drag, startPoint x: 774, startPoint y: 383, endPoint x: 756, endPoint y: 399, distance: 24.0
click at [764, 397] on div "Arrearage Amount 0 $ Belongs To * Select Debtor 1 Only Debtor 2 Only Debtor 1 A…" at bounding box center [728, 314] width 159 height 520
